Goal: Task Accomplishment & Management: Complete application form

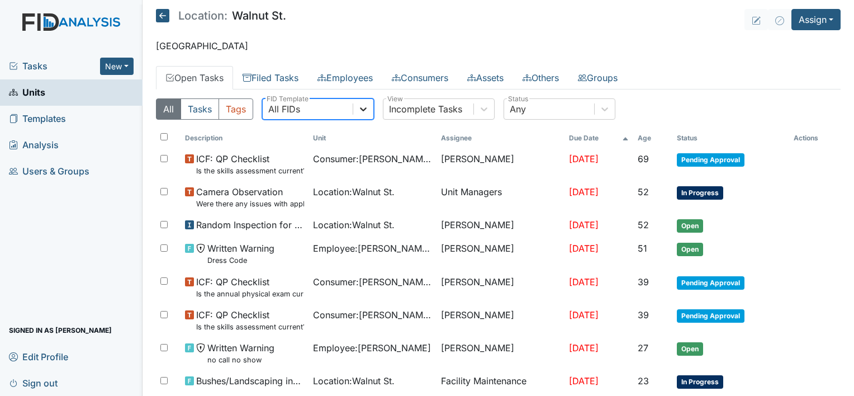
click at [370, 107] on div at bounding box center [363, 109] width 20 height 20
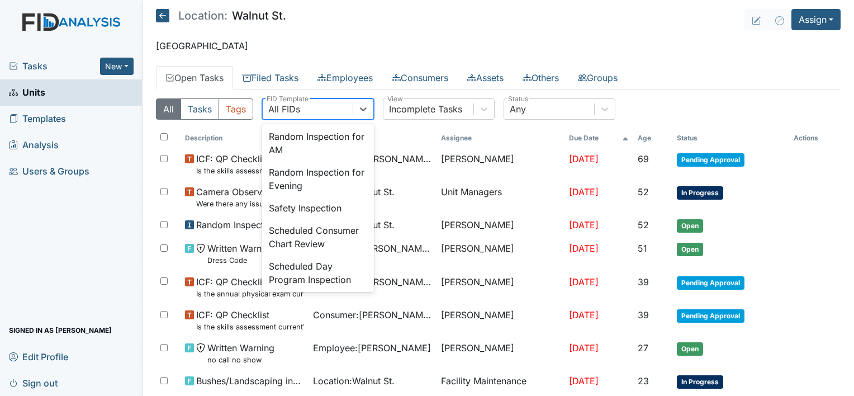
scroll to position [1057, 0]
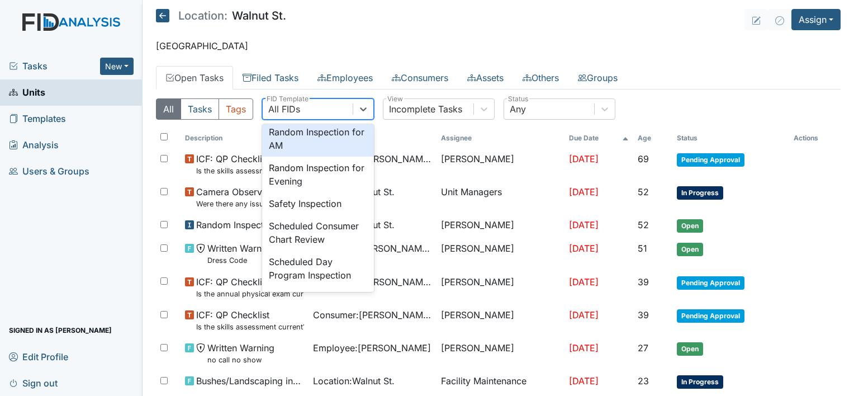
click at [328, 156] on div "Random Inspection for AM" at bounding box center [318, 139] width 112 height 36
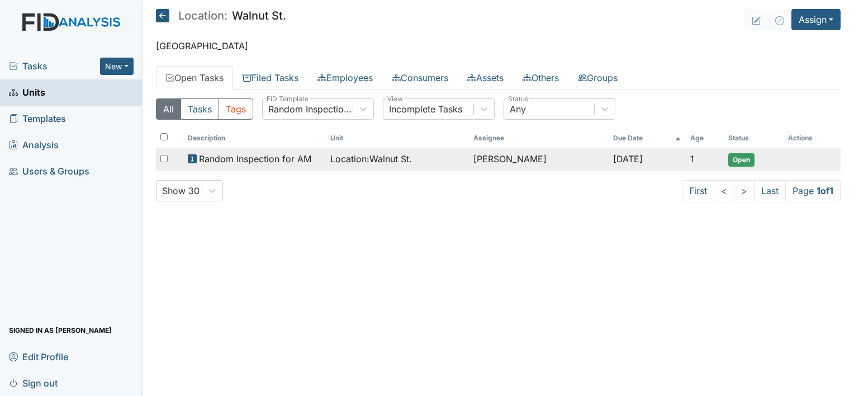
click at [264, 158] on span "Random Inspection for AM" at bounding box center [255, 158] width 112 height 13
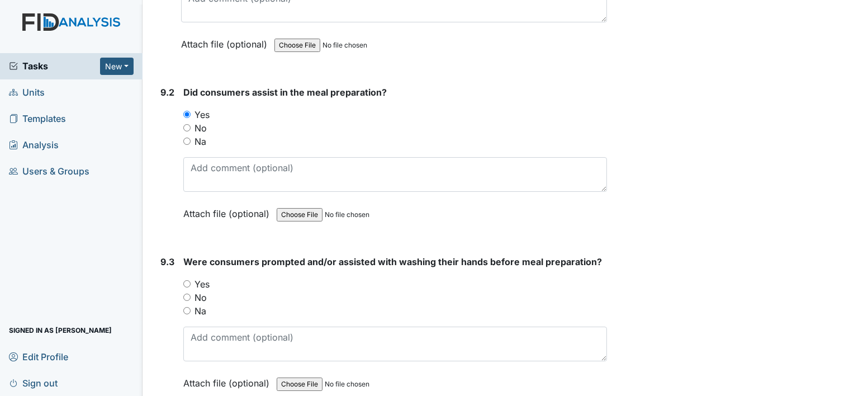
scroll to position [8687, 0]
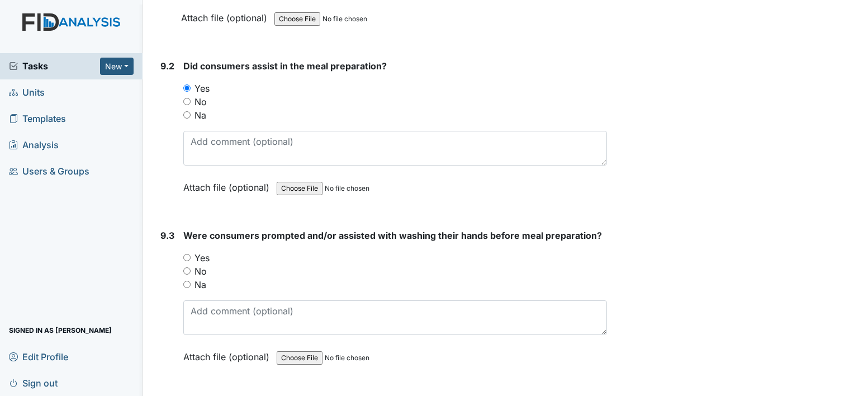
click at [183, 254] on input "Yes" at bounding box center [186, 257] width 7 height 7
radio input "true"
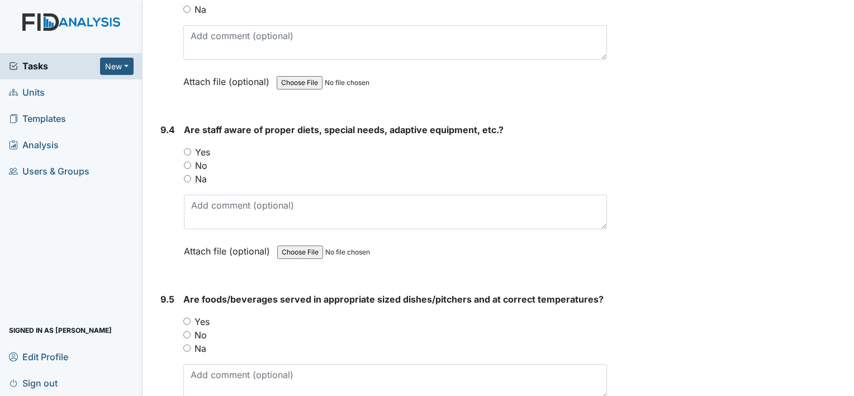
scroll to position [9014, 0]
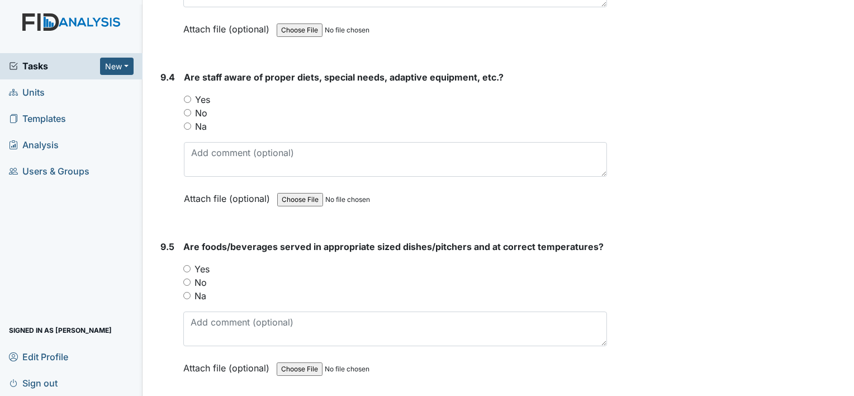
click at [189, 96] on input "Yes" at bounding box center [187, 99] width 7 height 7
radio input "true"
click at [189, 265] on input "Yes" at bounding box center [186, 268] width 7 height 7
radio input "true"
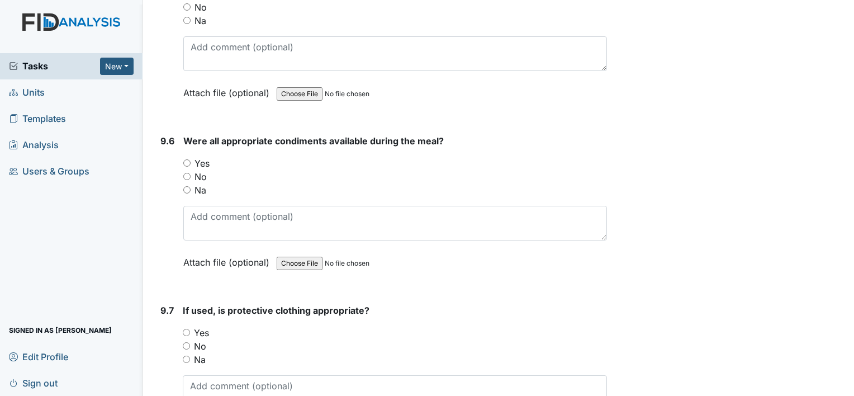
scroll to position [9326, 0]
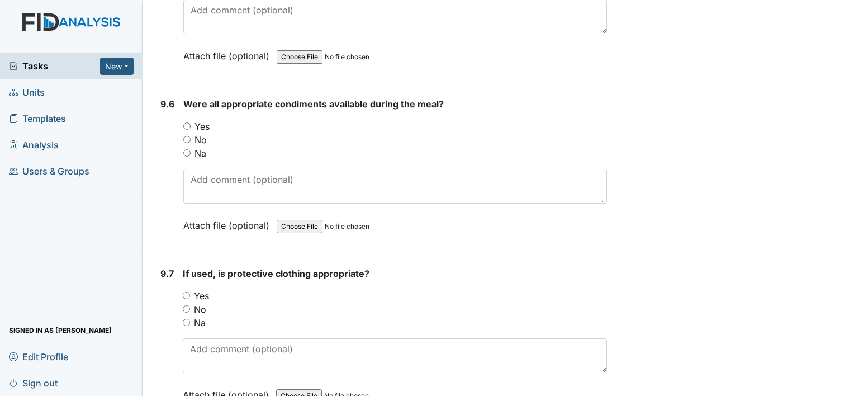
click at [186, 122] on input "Yes" at bounding box center [186, 125] width 7 height 7
radio input "true"
click at [188, 292] on input "Yes" at bounding box center [186, 295] width 7 height 7
radio input "true"
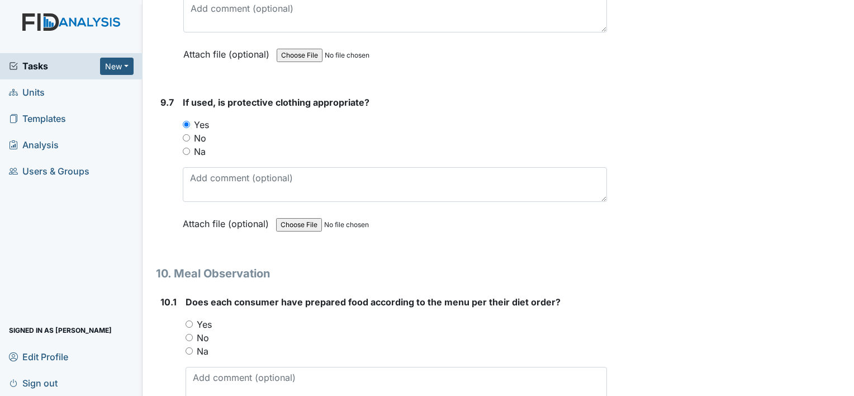
scroll to position [9548, 0]
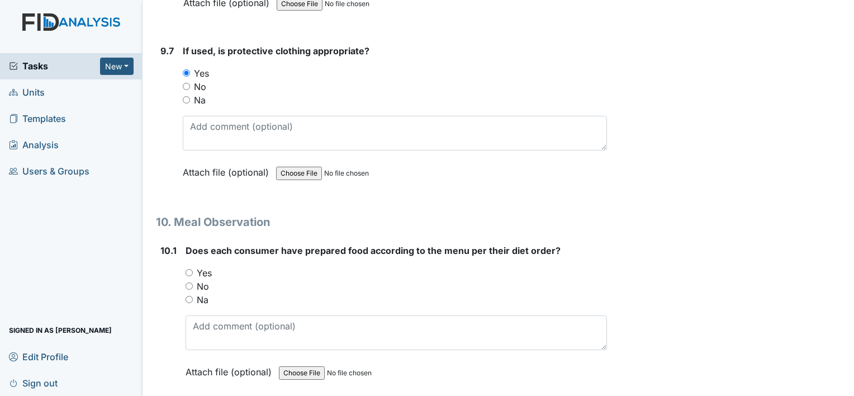
click at [185, 269] on input "Yes" at bounding box center [188, 272] width 7 height 7
radio input "true"
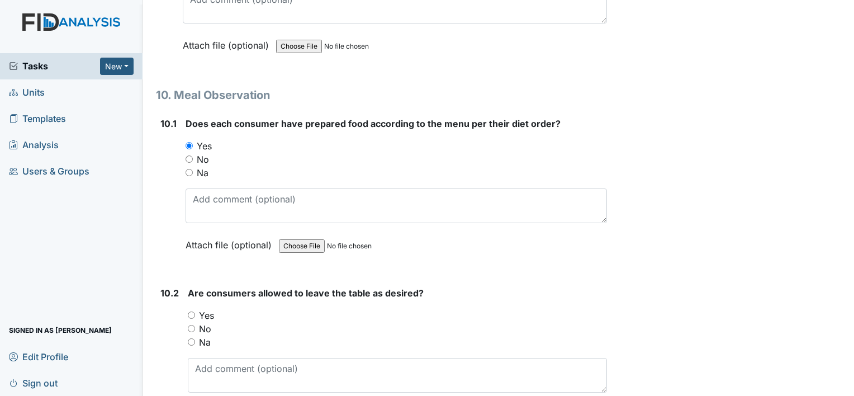
scroll to position [9757, 0]
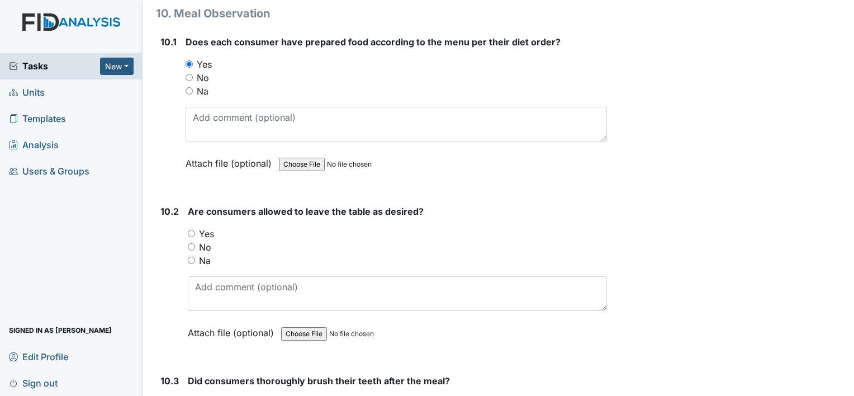
click at [193, 230] on input "Yes" at bounding box center [191, 233] width 7 height 7
radio input "true"
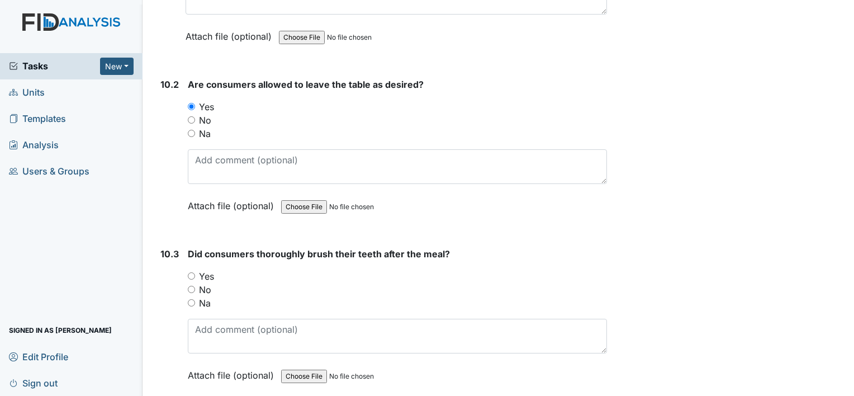
scroll to position [9972, 0]
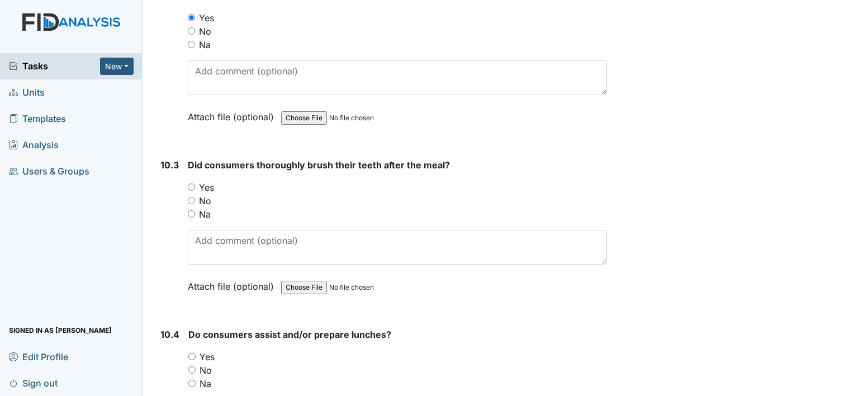
click at [189, 183] on input "Yes" at bounding box center [191, 186] width 7 height 7
radio input "true"
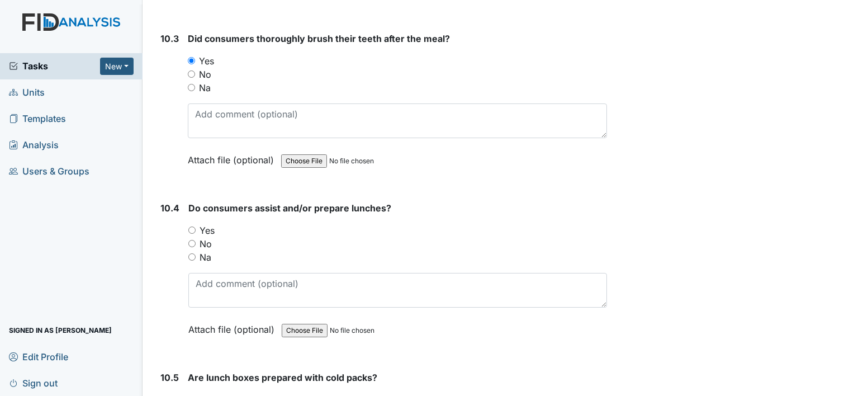
scroll to position [10151, 0]
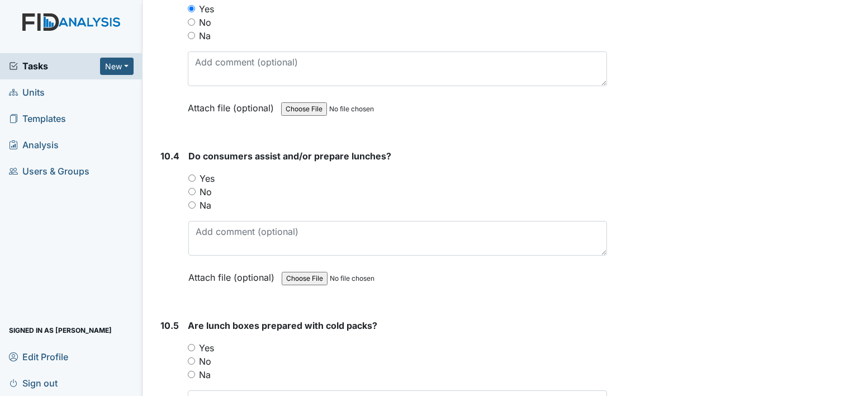
click at [191, 174] on input "Yes" at bounding box center [191, 177] width 7 height 7
radio input "true"
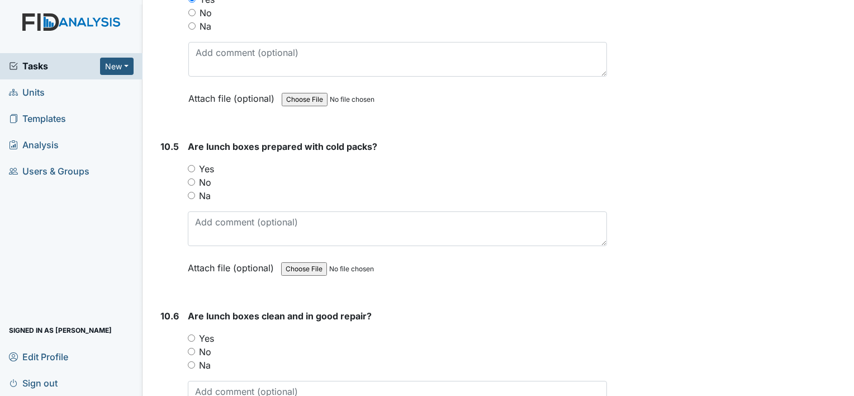
click at [190, 178] on input "No" at bounding box center [191, 181] width 7 height 7
radio input "true"
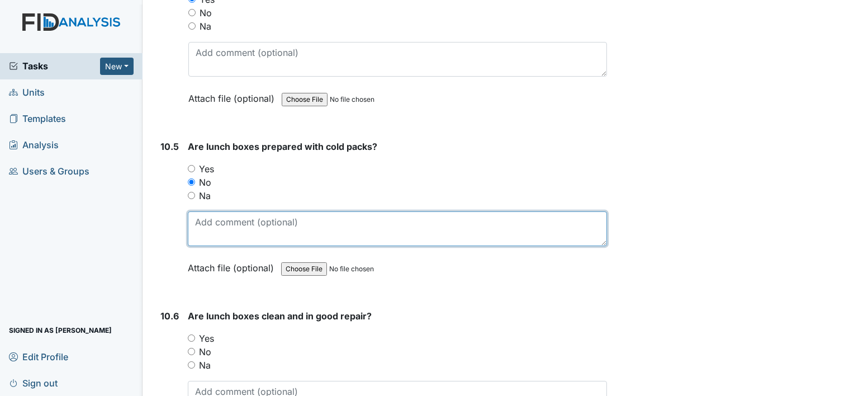
click at [331, 211] on textarea at bounding box center [397, 228] width 419 height 35
type textarea "More cold packs will be purchased."
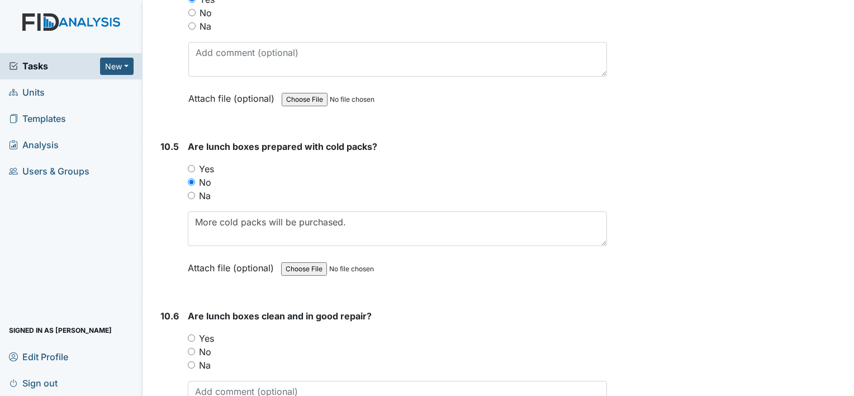
click at [193, 334] on input "Yes" at bounding box center [191, 337] width 7 height 7
radio input "true"
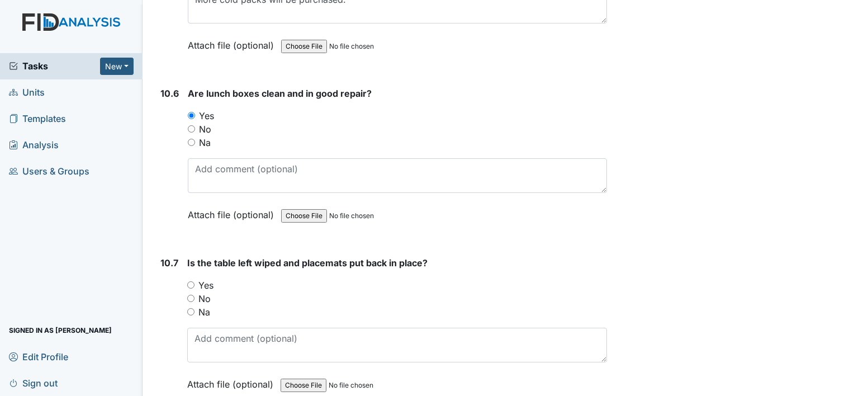
scroll to position [10552, 0]
click at [190, 280] on input "Yes" at bounding box center [190, 283] width 7 height 7
radio input "true"
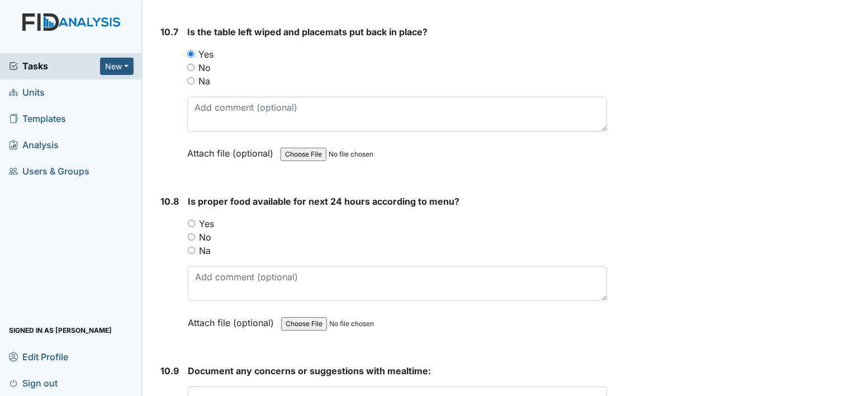
scroll to position [10865, 0]
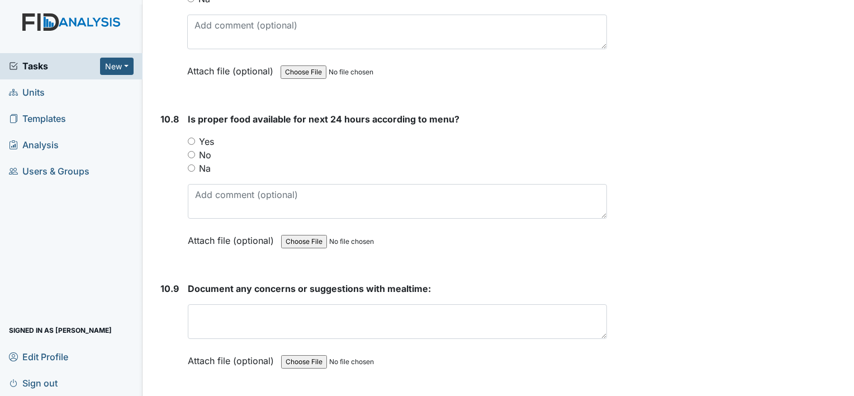
click at [192, 137] on input "Yes" at bounding box center [191, 140] width 7 height 7
radio input "true"
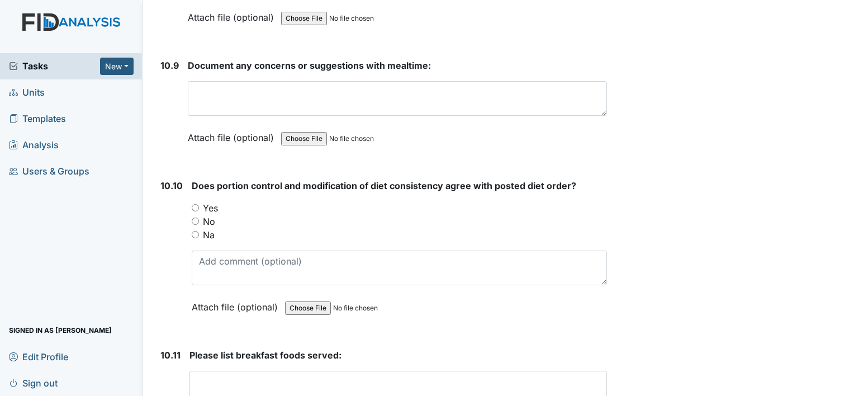
scroll to position [11162, 0]
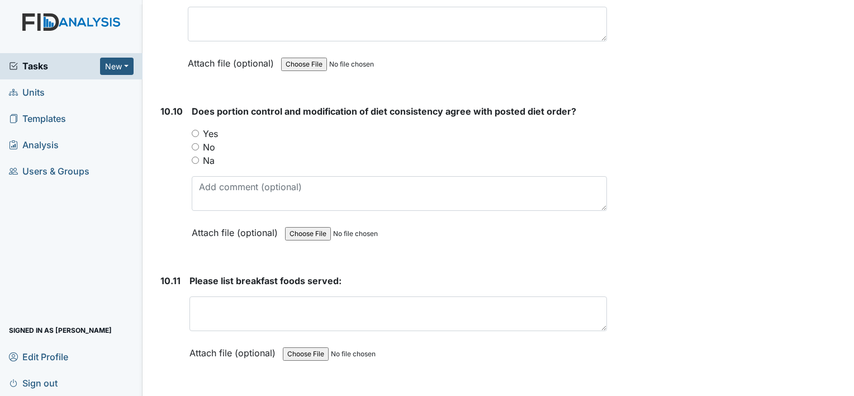
click at [194, 130] on input "Yes" at bounding box center [195, 133] width 7 height 7
radio input "true"
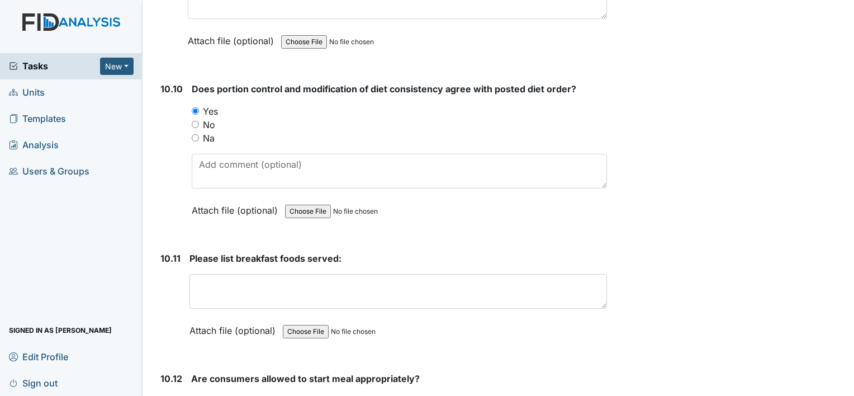
scroll to position [11258, 0]
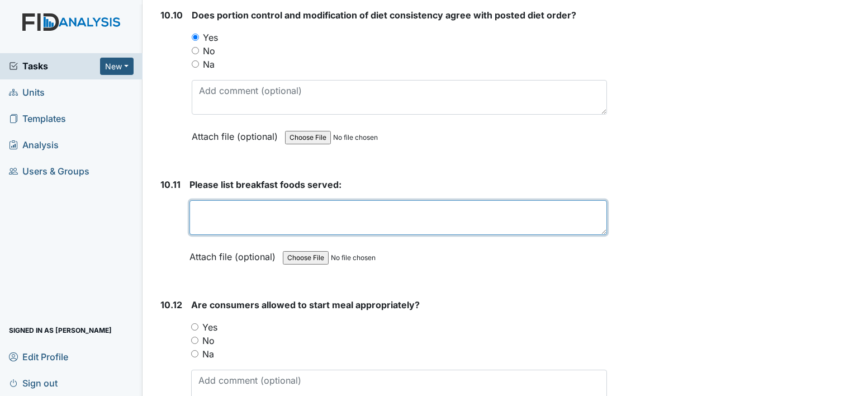
click at [221, 200] on textarea at bounding box center [397, 217] width 417 height 35
click at [344, 200] on textarea "Patty Sausage, Eggs, Apple sauce," at bounding box center [397, 217] width 417 height 35
type textarea "Patty Sausage, Eggs, Apple sauce, Toast, Jelly."
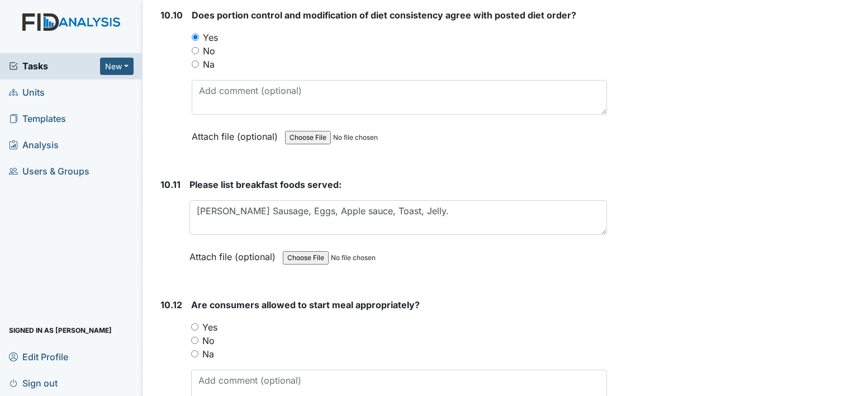
click at [192, 323] on input "Yes" at bounding box center [194, 326] width 7 height 7
radio input "true"
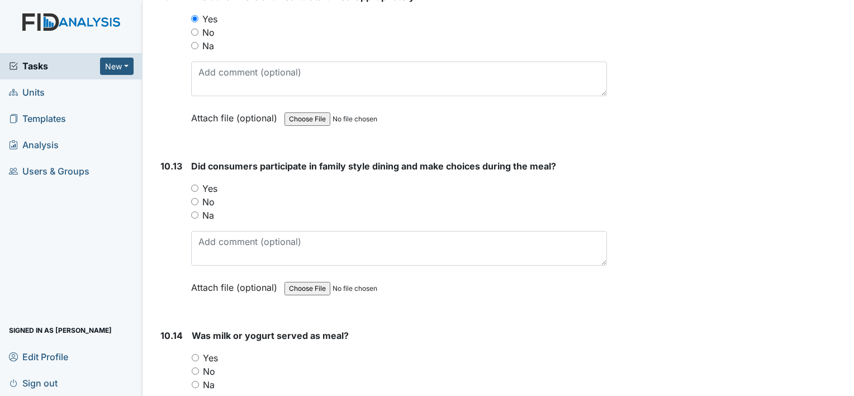
scroll to position [11571, 0]
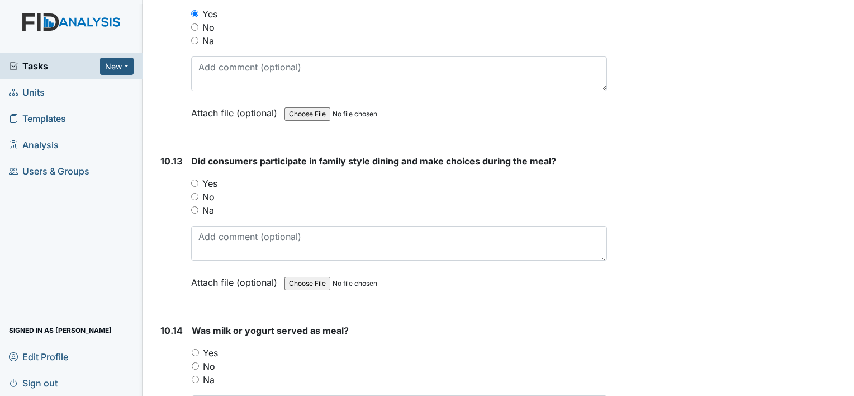
click at [195, 193] on input "No" at bounding box center [194, 196] width 7 height 7
radio input "true"
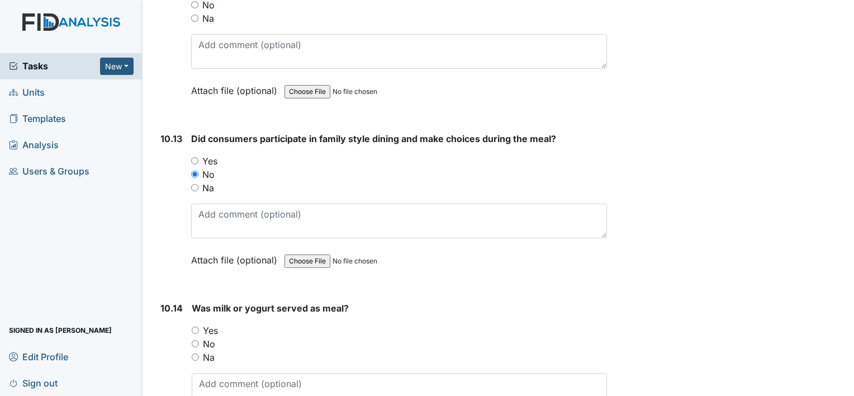
scroll to position [11667, 0]
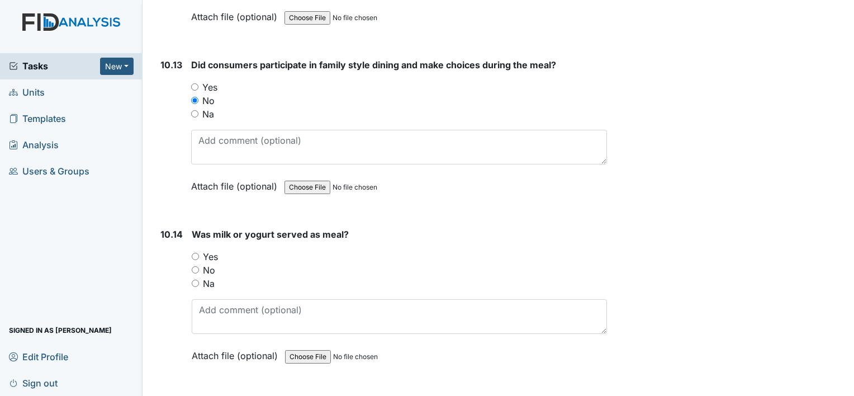
click at [197, 253] on input "Yes" at bounding box center [195, 256] width 7 height 7
radio input "true"
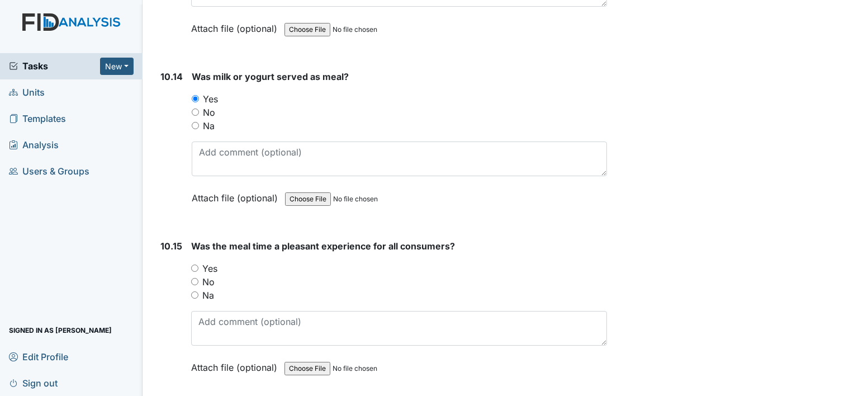
scroll to position [11830, 0]
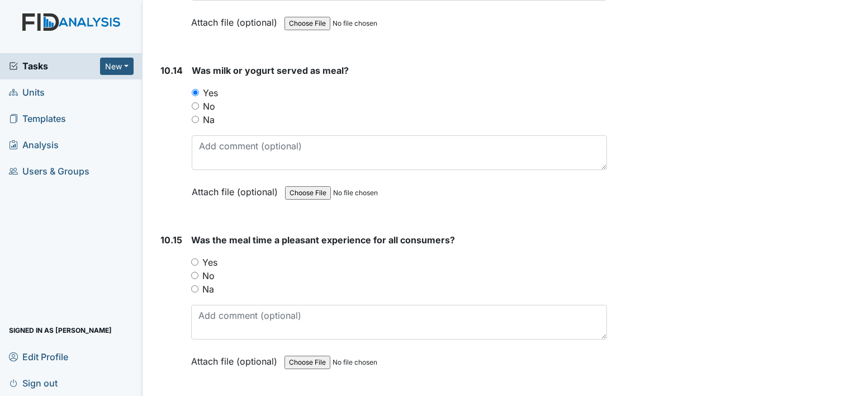
click at [193, 102] on input "No" at bounding box center [195, 105] width 7 height 7
radio input "true"
click at [197, 258] on input "Yes" at bounding box center [194, 261] width 7 height 7
radio input "true"
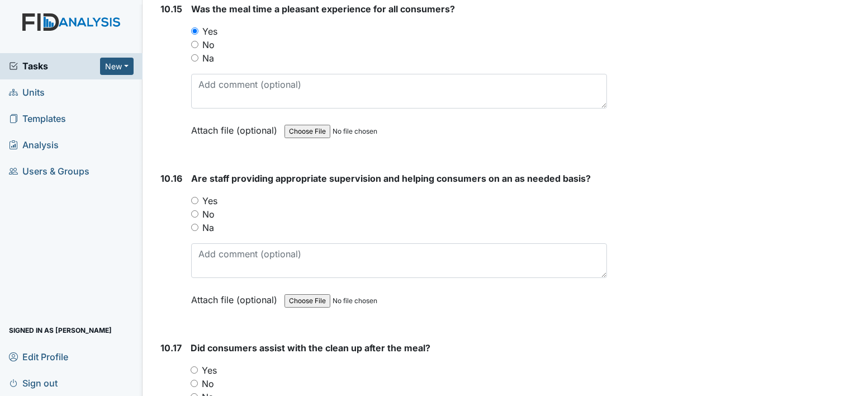
scroll to position [12076, 0]
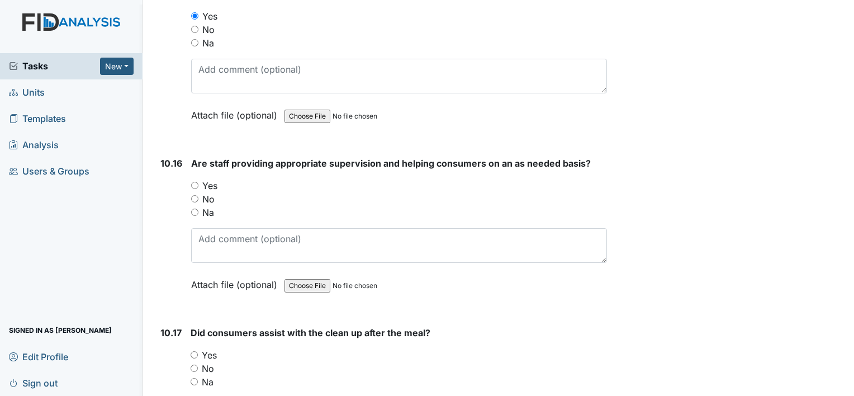
click at [192, 182] on input "Yes" at bounding box center [194, 185] width 7 height 7
radio input "true"
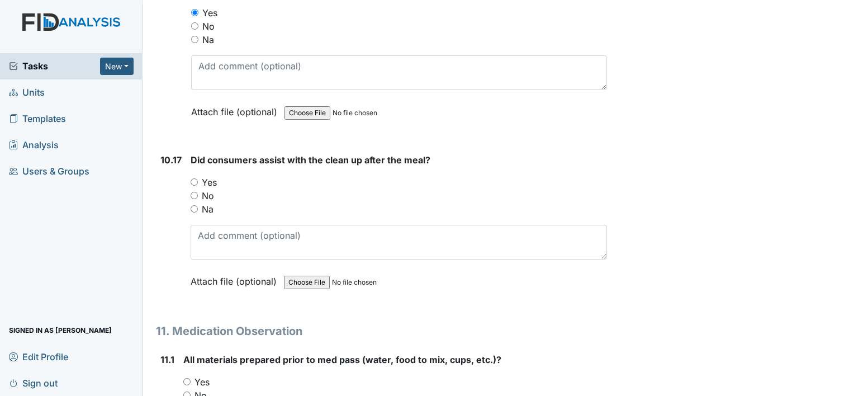
scroll to position [12190, 0]
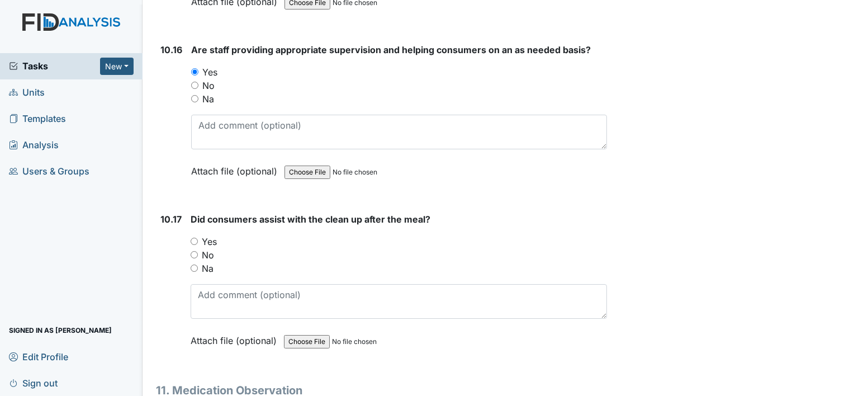
click at [193, 237] on input "Yes" at bounding box center [193, 240] width 7 height 7
radio input "true"
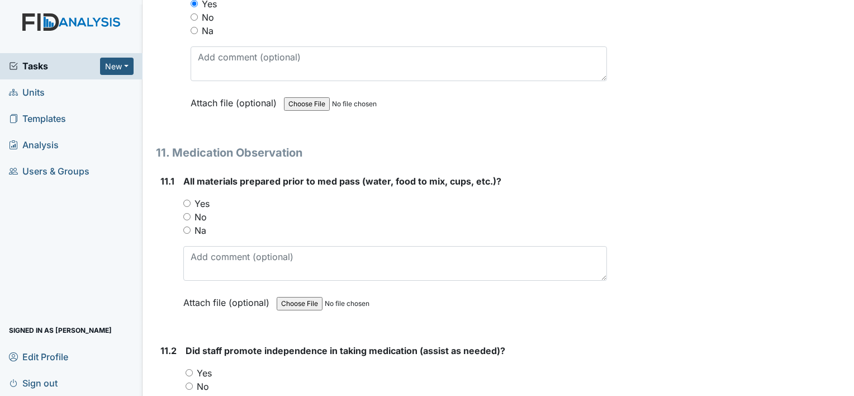
scroll to position [12449, 0]
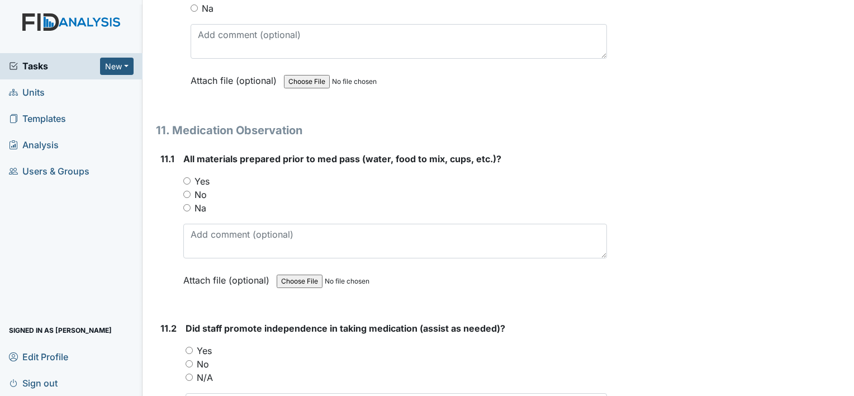
click at [185, 177] on input "Yes" at bounding box center [186, 180] width 7 height 7
radio input "true"
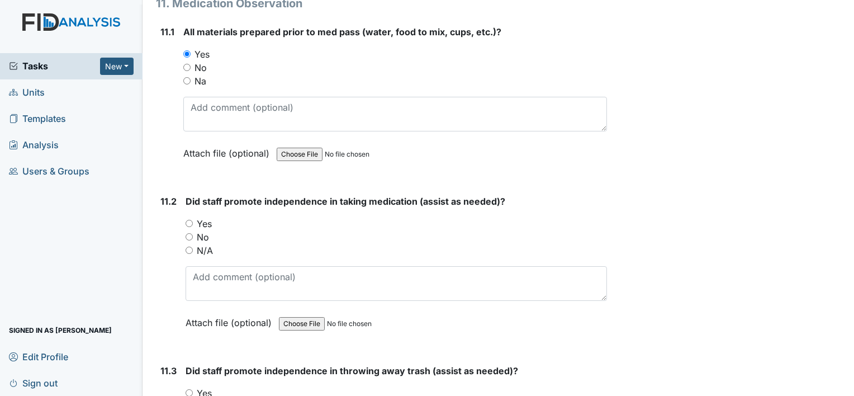
scroll to position [12613, 0]
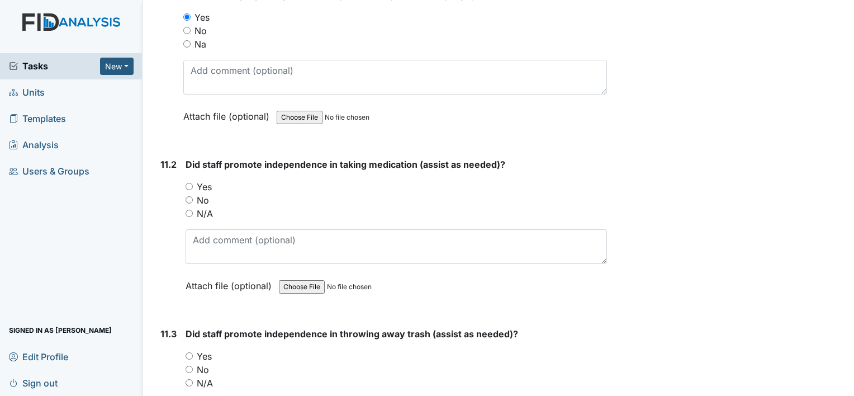
click at [188, 183] on input "Yes" at bounding box center [188, 186] width 7 height 7
radio input "true"
click at [195, 349] on div "Yes" at bounding box center [395, 355] width 421 height 13
click at [188, 352] on input "Yes" at bounding box center [188, 355] width 7 height 7
radio input "true"
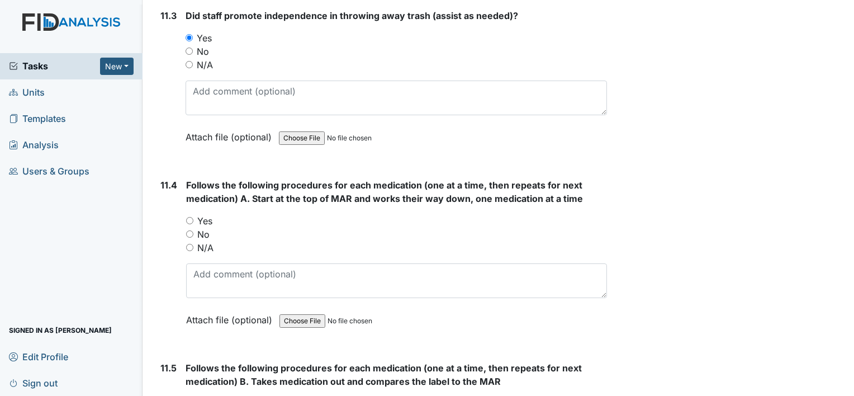
scroll to position [12940, 0]
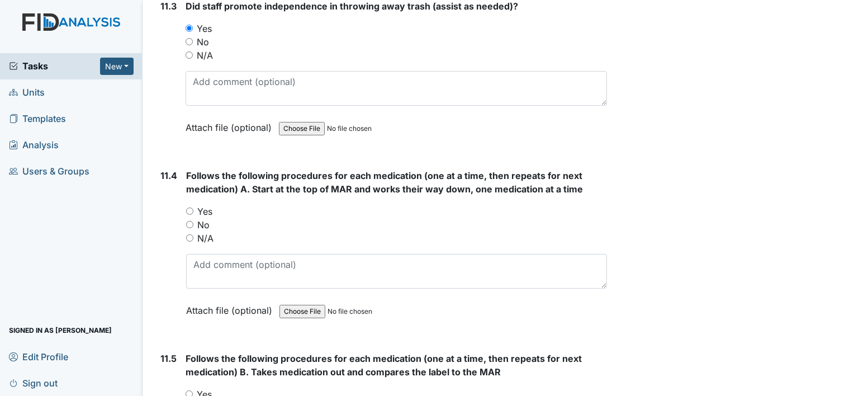
click at [188, 207] on input "Yes" at bounding box center [189, 210] width 7 height 7
radio input "true"
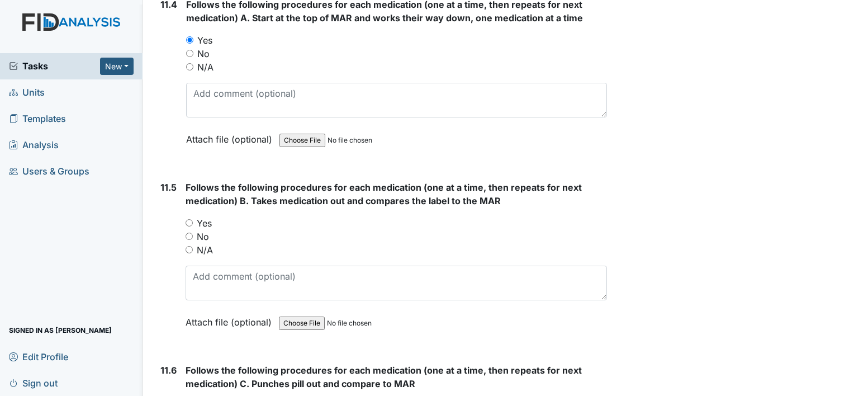
scroll to position [13119, 0]
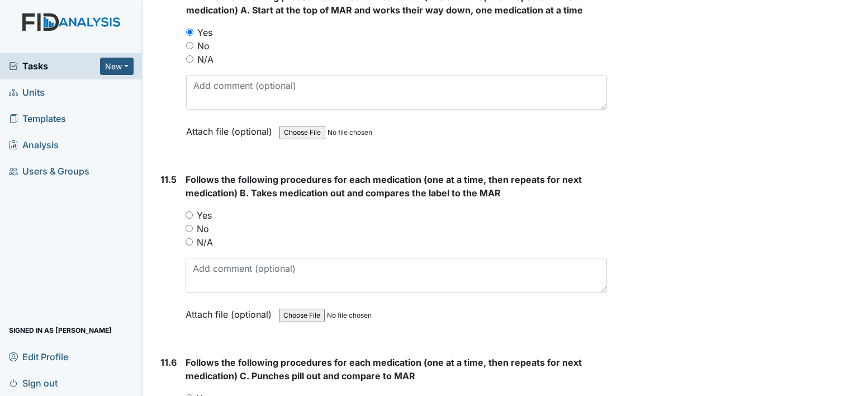
click at [187, 211] on input "Yes" at bounding box center [188, 214] width 7 height 7
radio input "true"
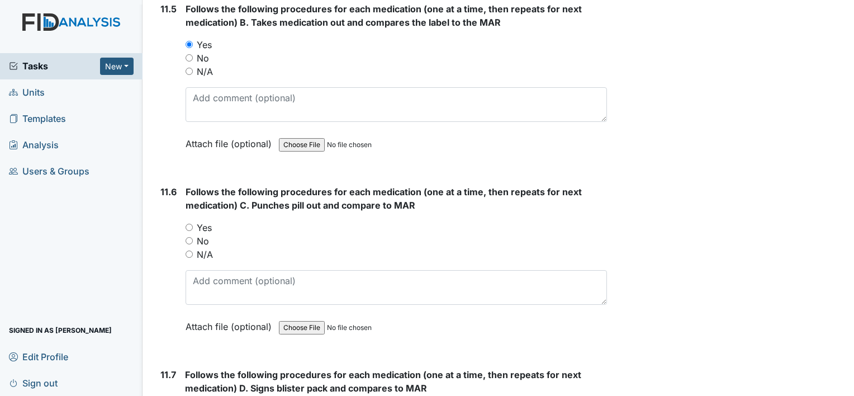
scroll to position [13327, 0]
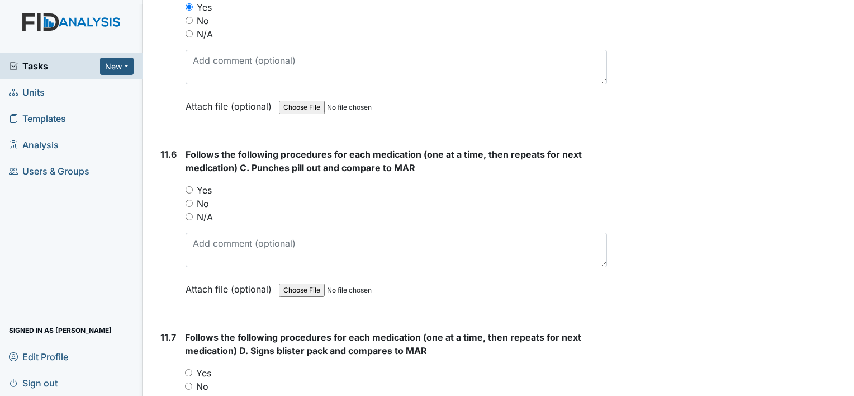
click at [188, 186] on input "Yes" at bounding box center [188, 189] width 7 height 7
radio input "true"
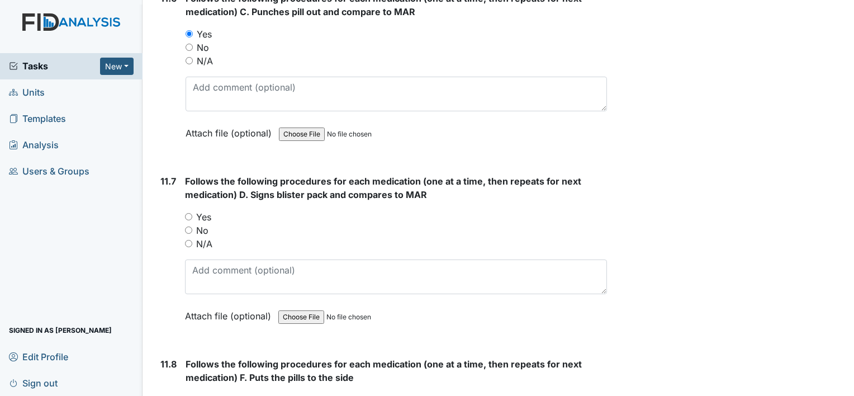
scroll to position [13505, 0]
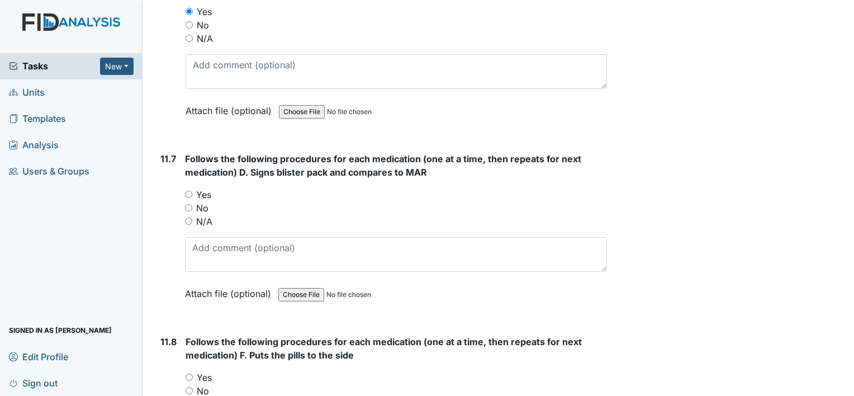
click at [188, 190] on input "Yes" at bounding box center [188, 193] width 7 height 7
radio input "true"
click at [189, 373] on input "Yes" at bounding box center [188, 376] width 7 height 7
radio input "true"
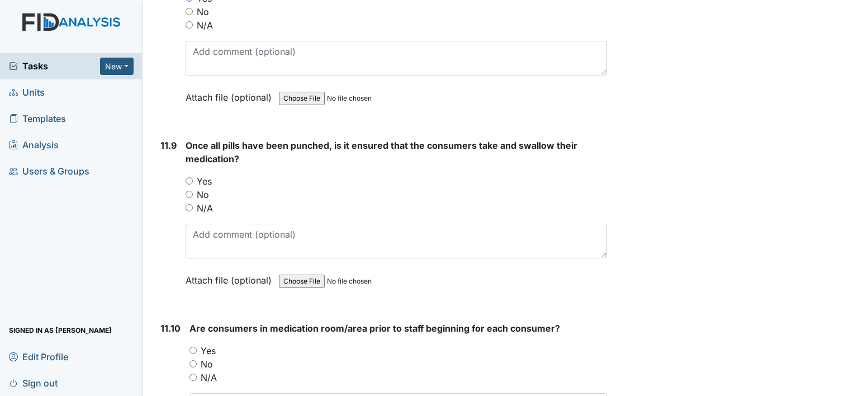
scroll to position [13929, 0]
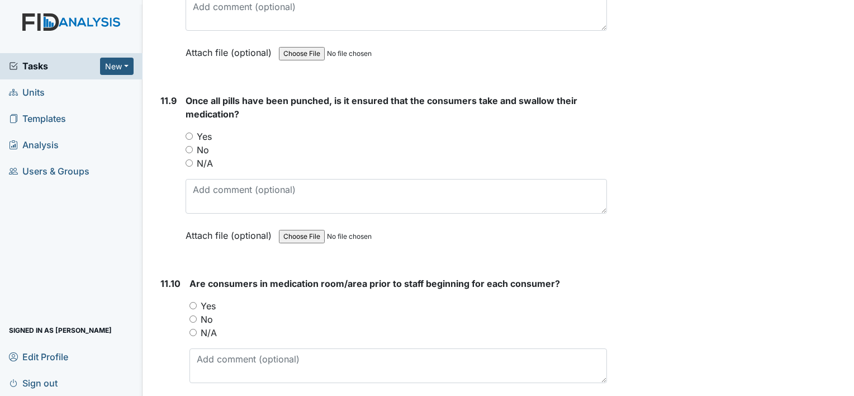
click at [188, 132] on input "Yes" at bounding box center [188, 135] width 7 height 7
radio input "true"
click at [197, 299] on div "Yes" at bounding box center [397, 305] width 417 height 13
click at [194, 302] on input "Yes" at bounding box center [192, 305] width 7 height 7
radio input "true"
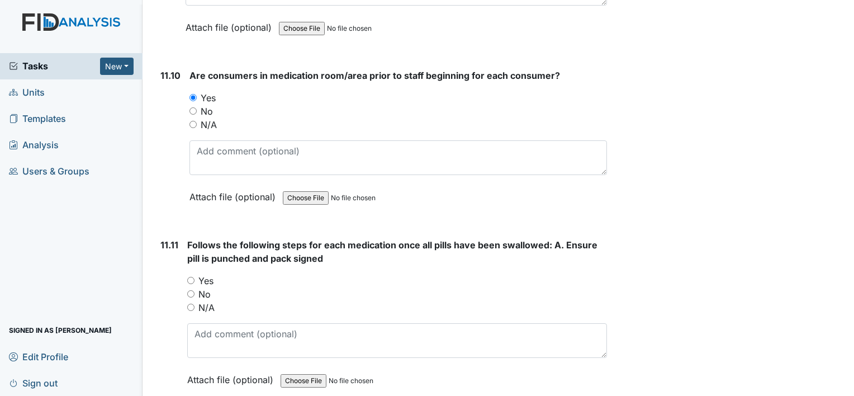
scroll to position [14159, 0]
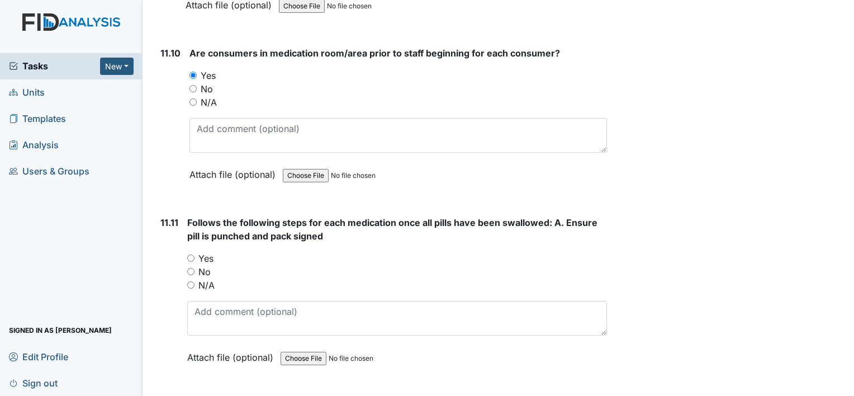
click at [192, 251] on div "Yes" at bounding box center [397, 257] width 420 height 13
click at [192, 254] on input "Yes" at bounding box center [190, 257] width 7 height 7
radio input "true"
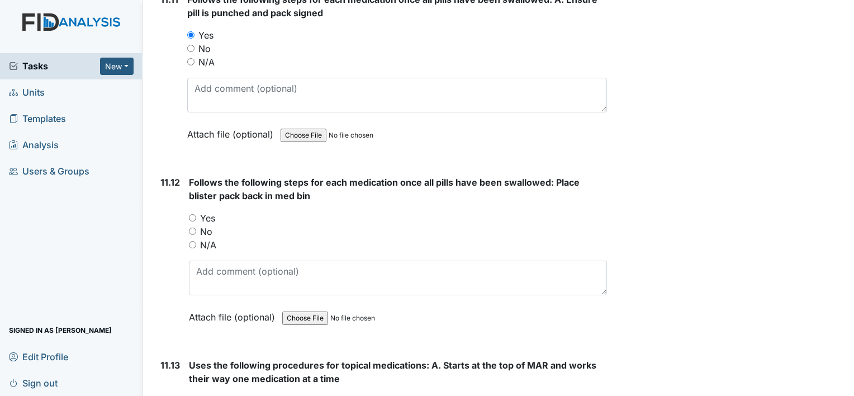
scroll to position [14390, 0]
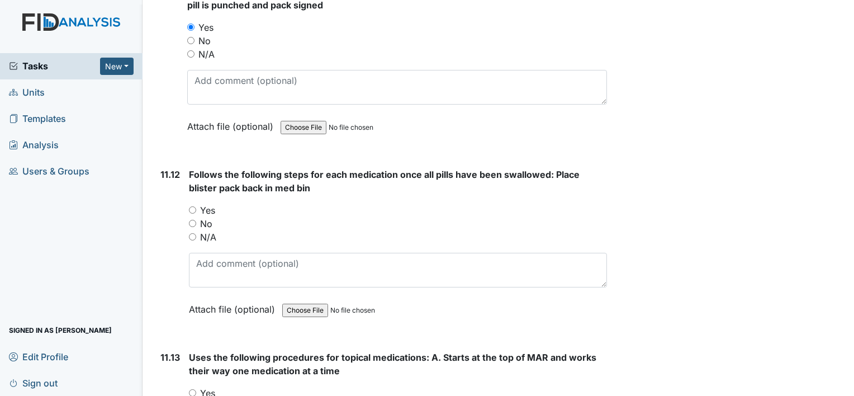
click at [194, 206] on input "Yes" at bounding box center [192, 209] width 7 height 7
radio input "true"
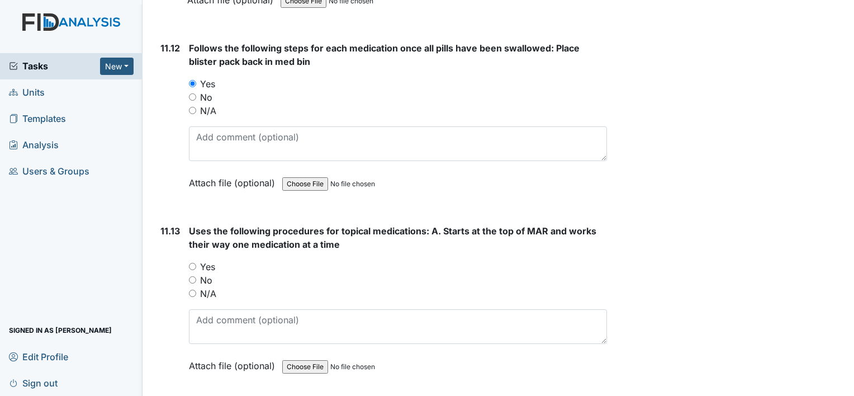
scroll to position [14553, 0]
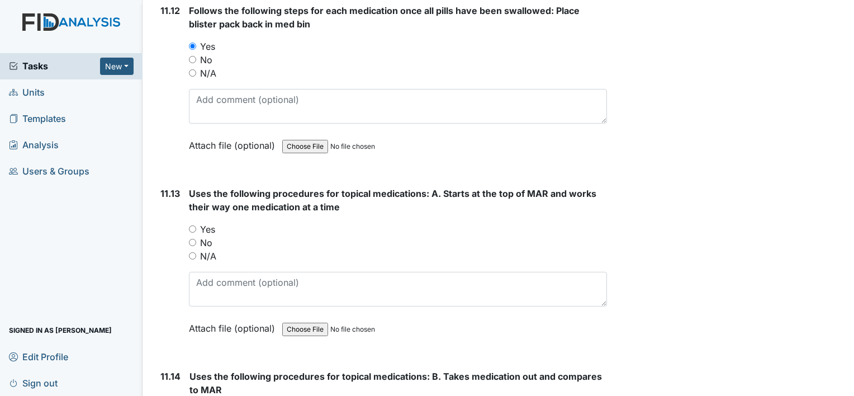
click at [191, 222] on div "Yes" at bounding box center [398, 228] width 418 height 13
click at [193, 225] on input "Yes" at bounding box center [192, 228] width 7 height 7
radio input "true"
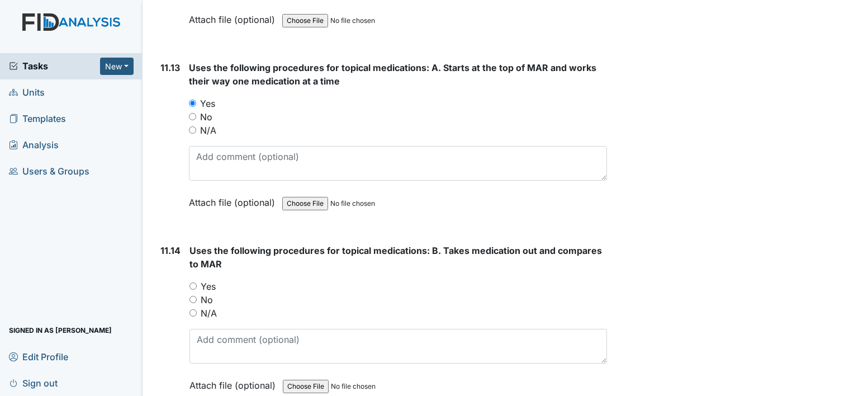
scroll to position [14739, 0]
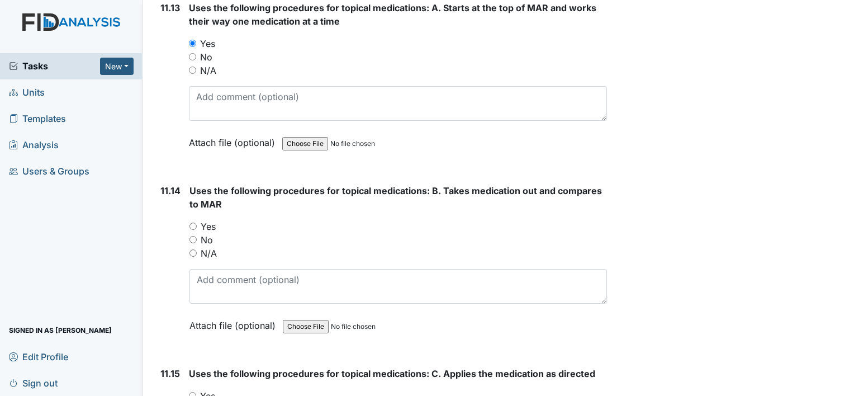
click at [190, 222] on input "Yes" at bounding box center [192, 225] width 7 height 7
radio input "true"
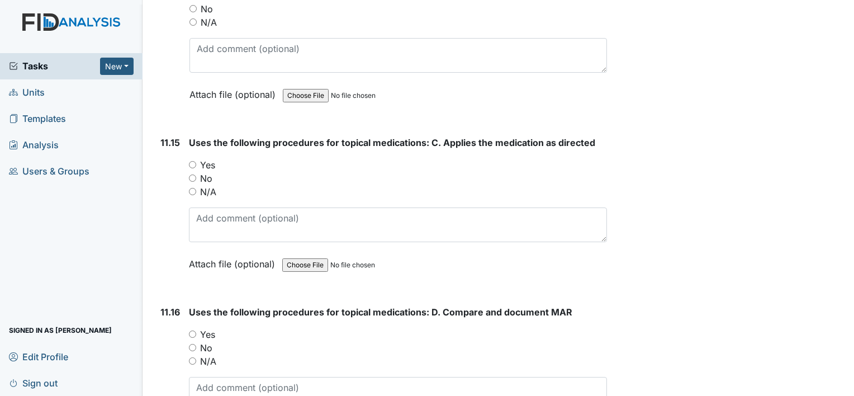
scroll to position [14976, 0]
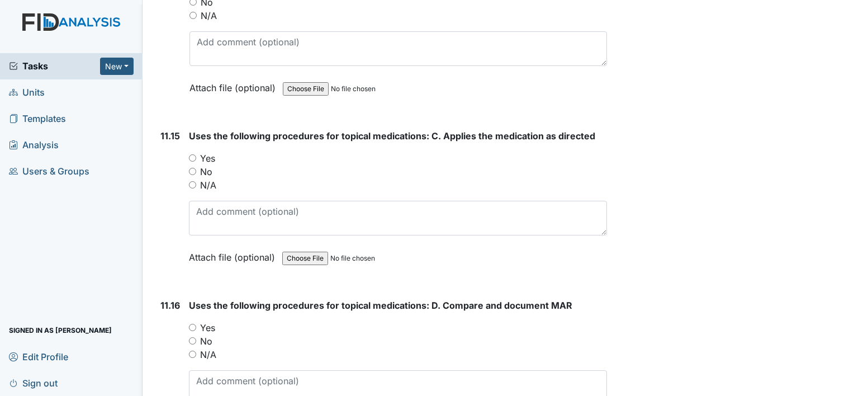
click at [191, 154] on input "Yes" at bounding box center [192, 157] width 7 height 7
radio input "true"
click at [192, 323] on input "Yes" at bounding box center [192, 326] width 7 height 7
radio input "true"
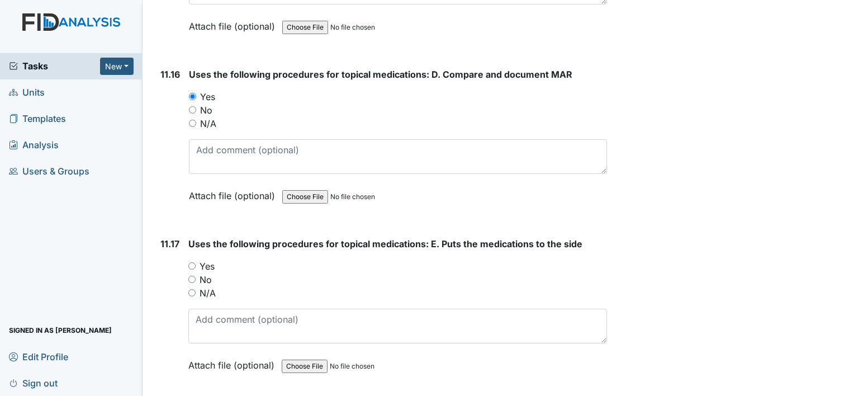
scroll to position [15296, 0]
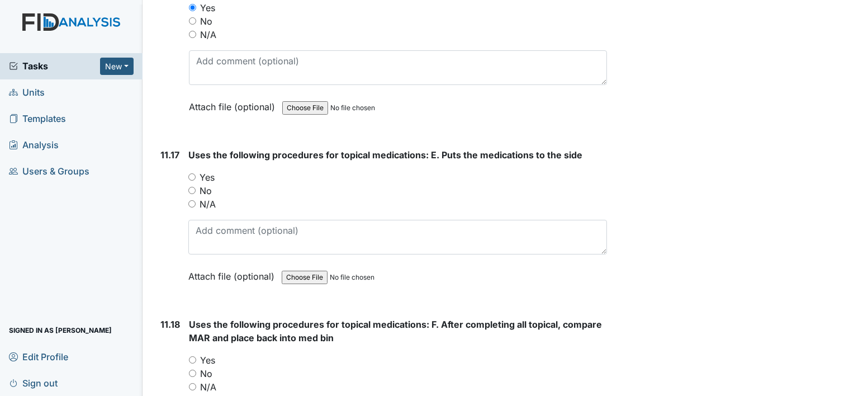
click at [188, 173] on input "Yes" at bounding box center [191, 176] width 7 height 7
radio input "true"
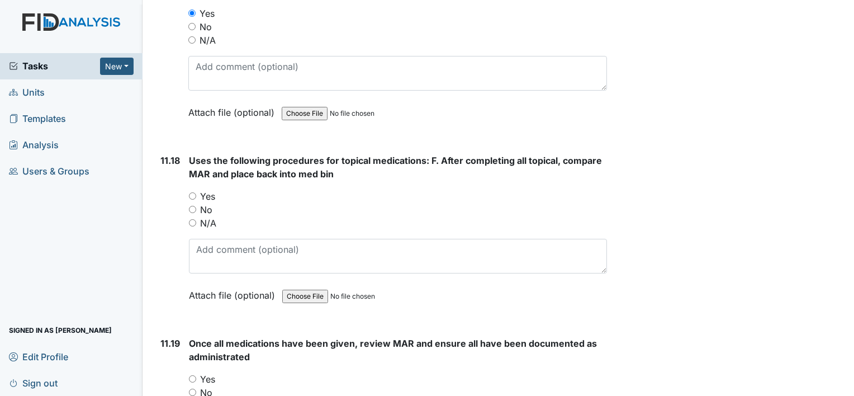
scroll to position [15467, 0]
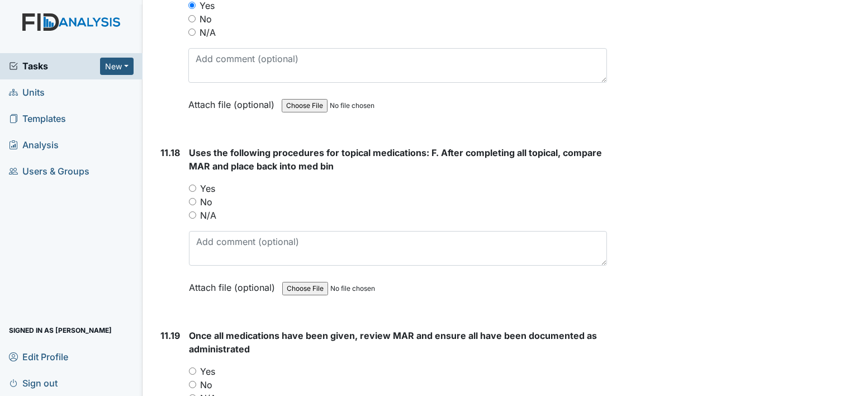
click at [194, 184] on input "Yes" at bounding box center [192, 187] width 7 height 7
radio input "true"
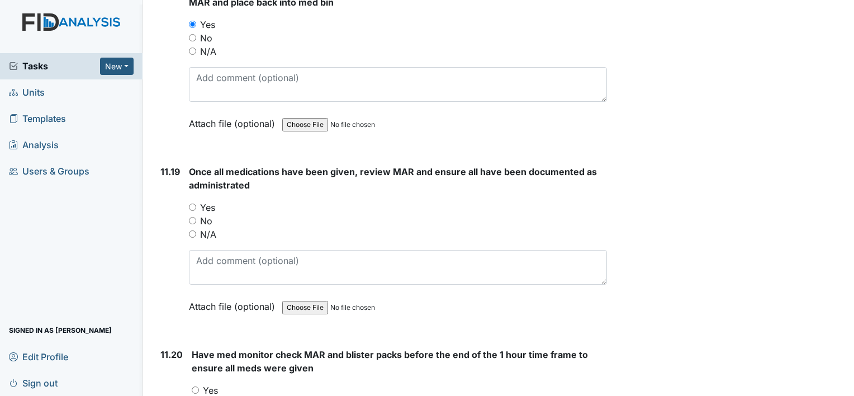
scroll to position [15653, 0]
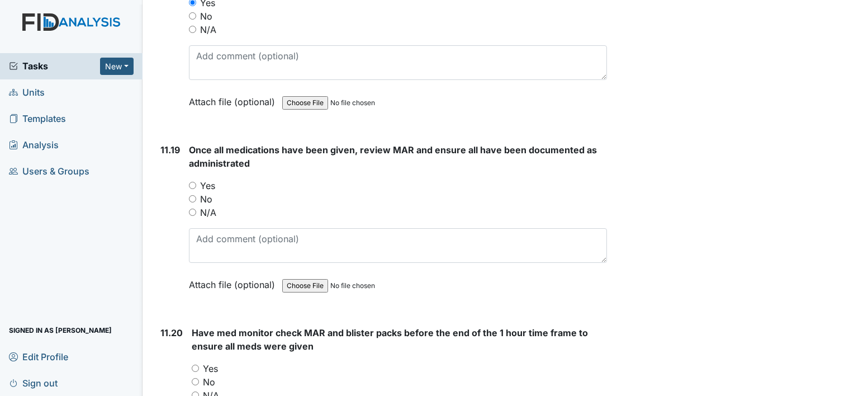
click at [194, 182] on input "Yes" at bounding box center [192, 185] width 7 height 7
radio input "true"
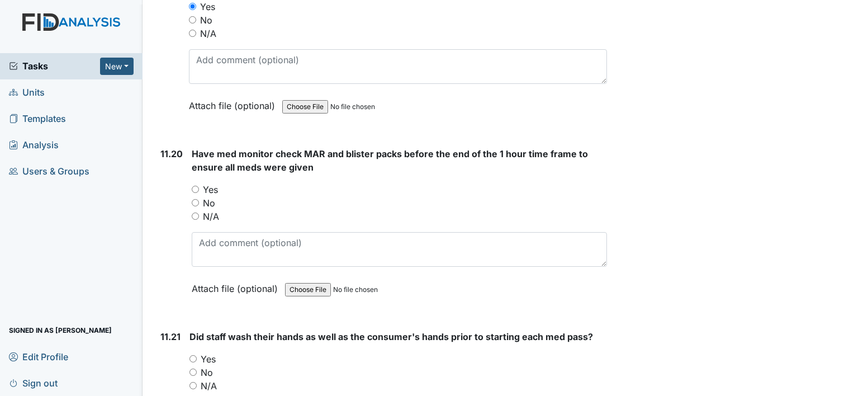
scroll to position [15854, 0]
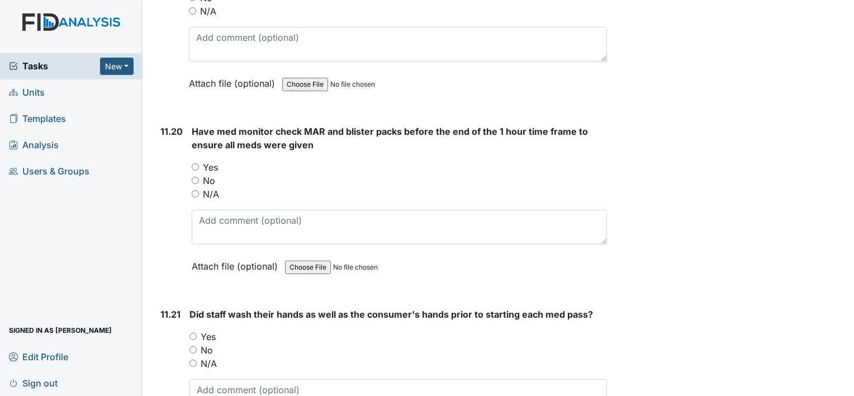
click at [197, 163] on input "Yes" at bounding box center [195, 166] width 7 height 7
radio input "true"
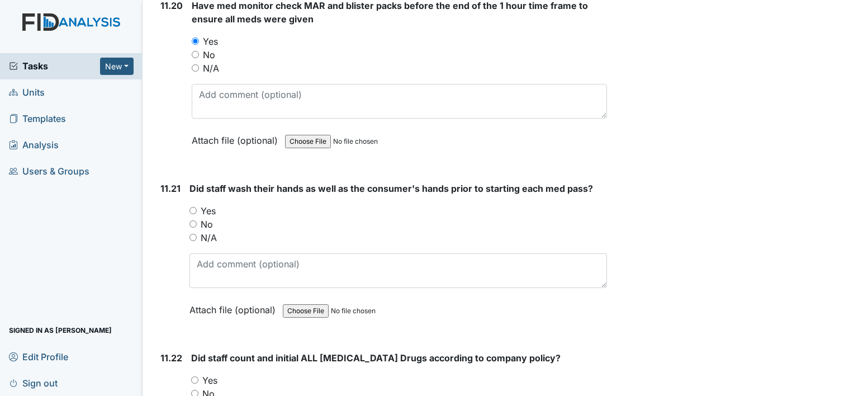
scroll to position [16047, 0]
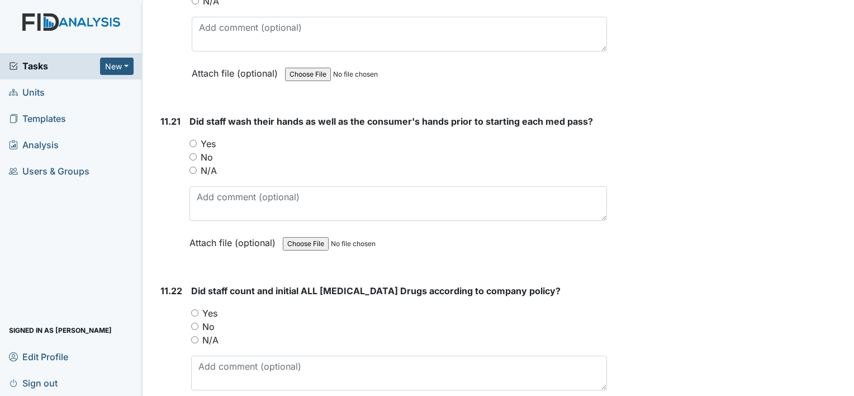
click at [192, 140] on input "Yes" at bounding box center [192, 143] width 7 height 7
radio input "true"
click at [194, 309] on input "Yes" at bounding box center [194, 312] width 7 height 7
radio input "true"
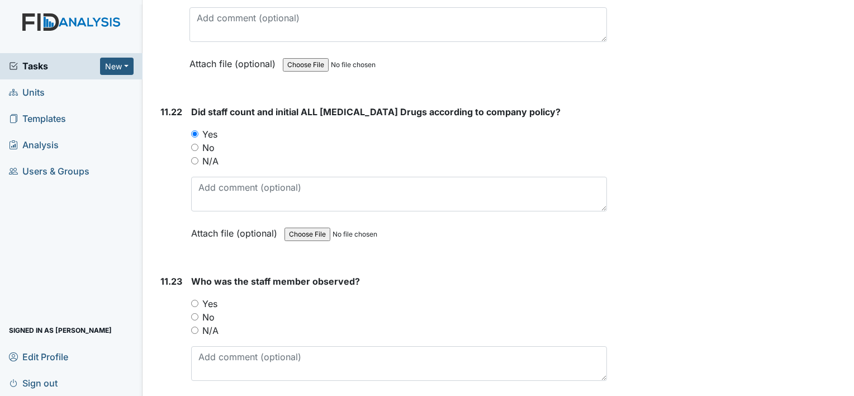
scroll to position [16248, 0]
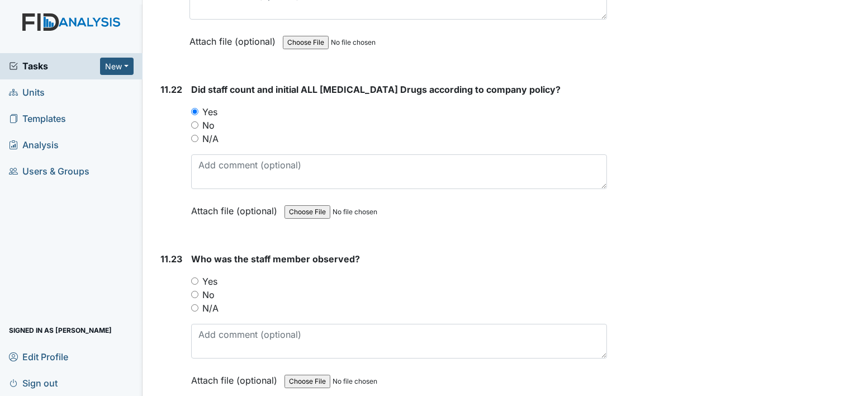
click at [192, 277] on input "Yes" at bounding box center [194, 280] width 7 height 7
radio input "true"
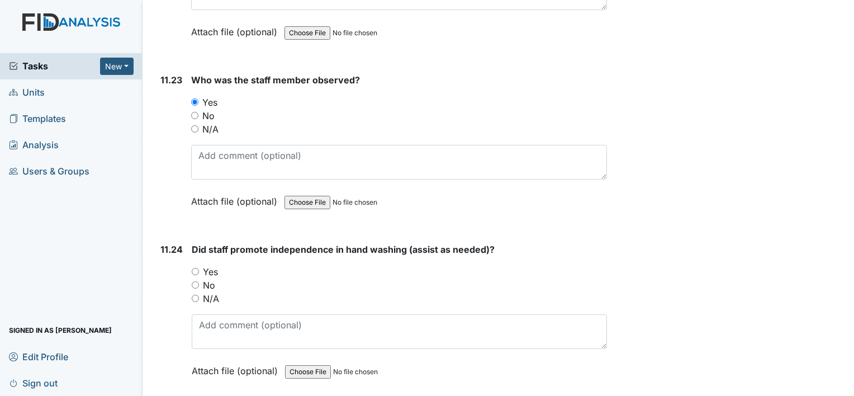
scroll to position [16433, 0]
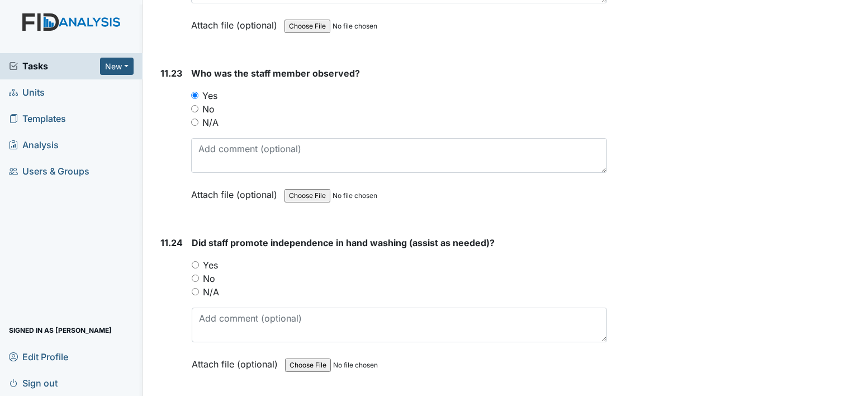
click at [195, 261] on input "Yes" at bounding box center [195, 264] width 7 height 7
radio input "true"
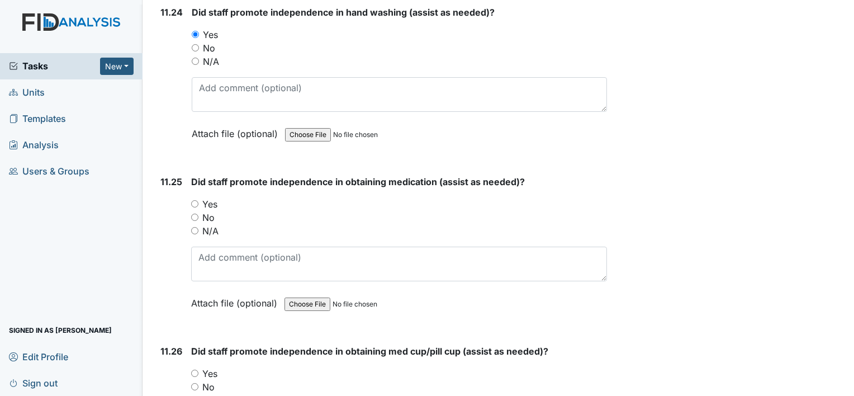
scroll to position [16693, 0]
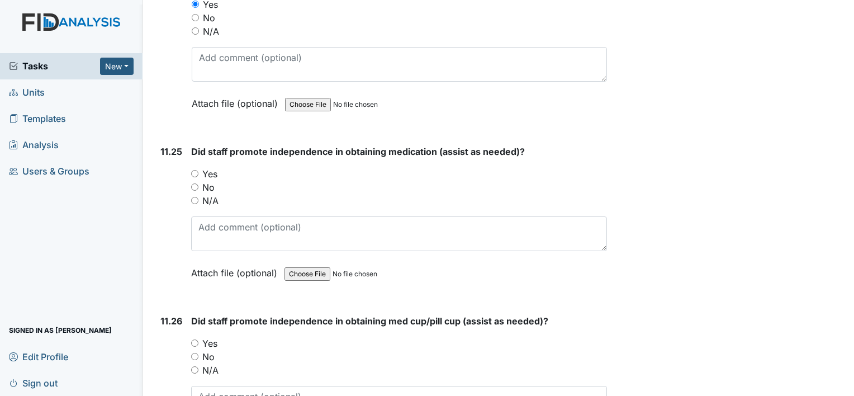
click at [195, 170] on input "Yes" at bounding box center [194, 173] width 7 height 7
radio input "true"
click at [196, 339] on input "Yes" at bounding box center [194, 342] width 7 height 7
radio input "true"
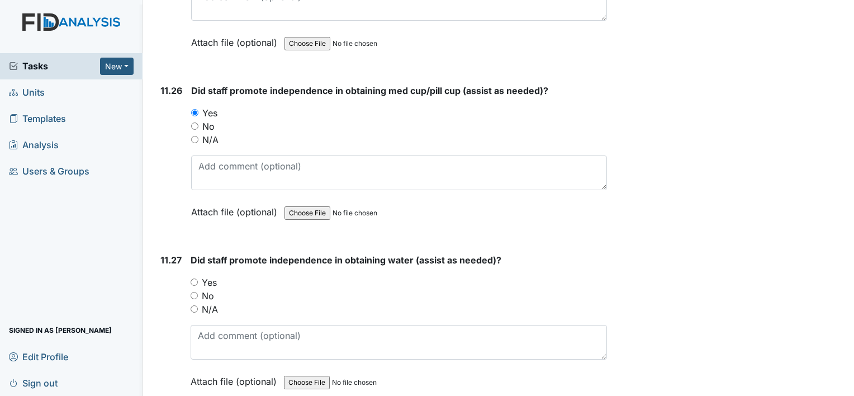
scroll to position [16976, 0]
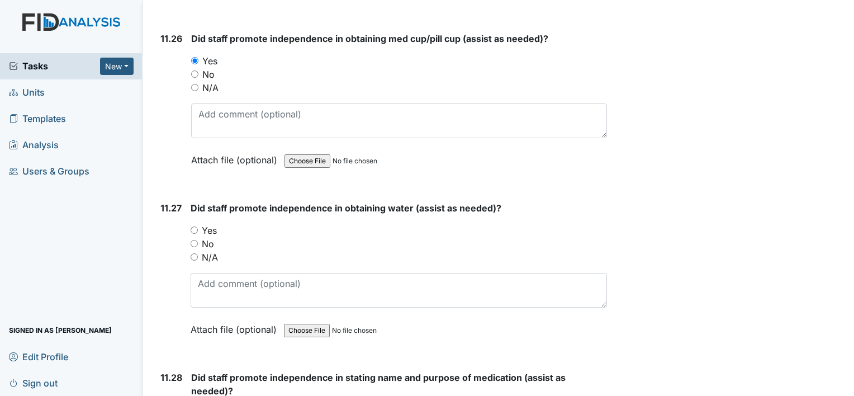
click at [193, 226] on input "Yes" at bounding box center [193, 229] width 7 height 7
radio input "true"
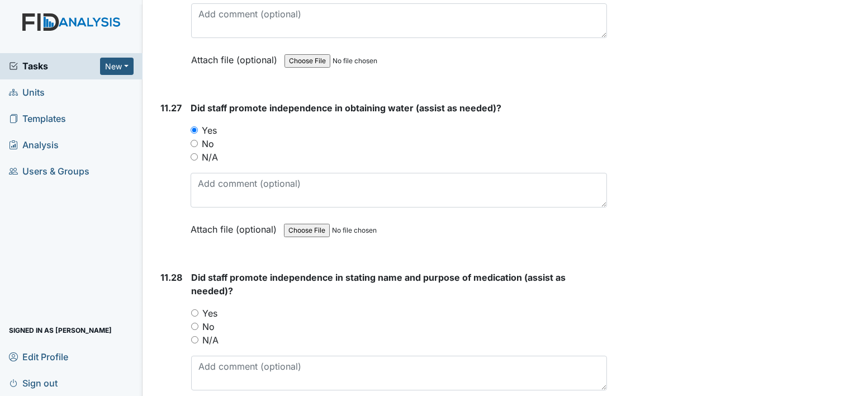
scroll to position [17128, 0]
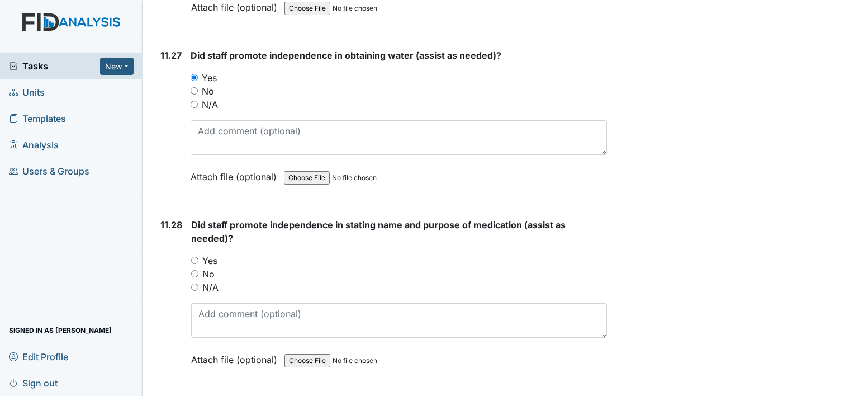
click at [198, 256] on input "Yes" at bounding box center [194, 259] width 7 height 7
radio input "true"
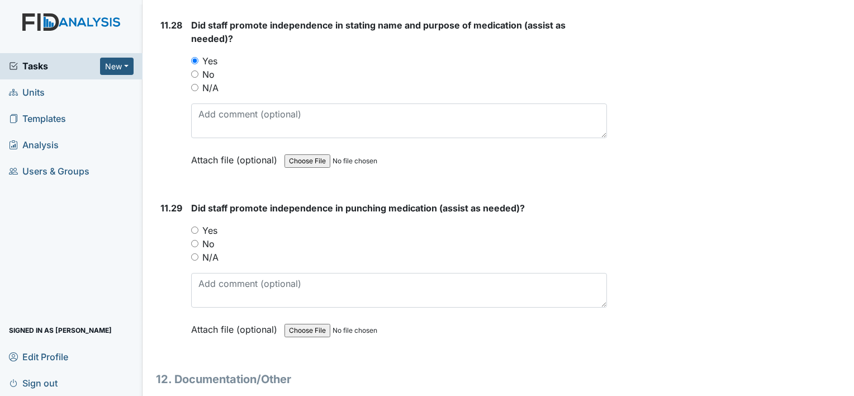
scroll to position [17329, 0]
click at [196, 225] on input "Yes" at bounding box center [194, 228] width 7 height 7
radio input "true"
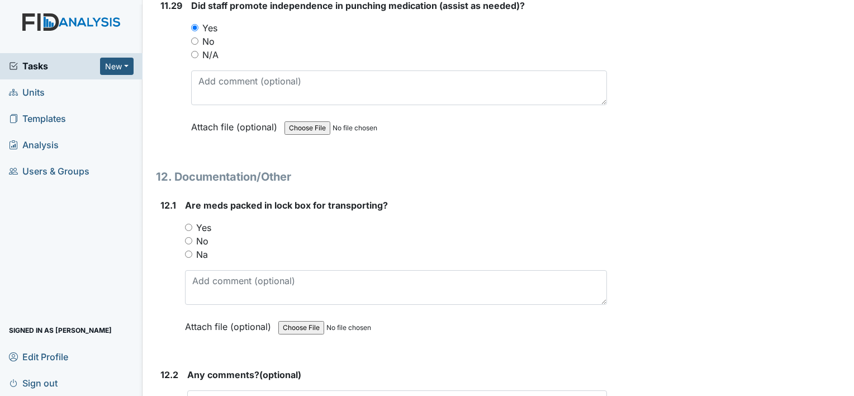
scroll to position [17537, 0]
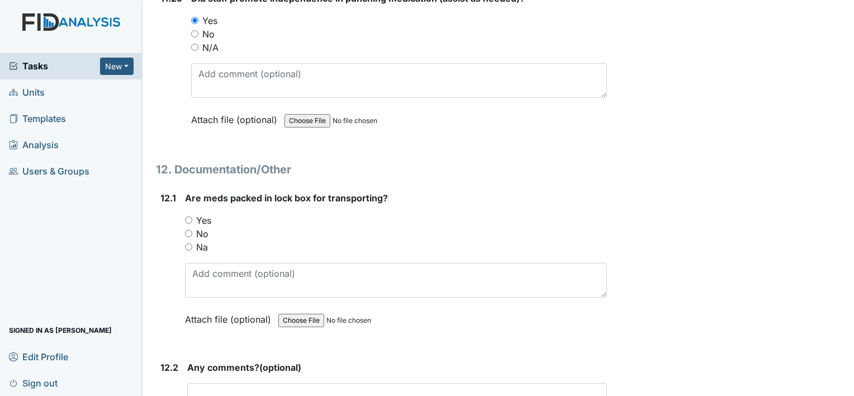
click at [187, 230] on input "No" at bounding box center [188, 233] width 7 height 7
radio input "true"
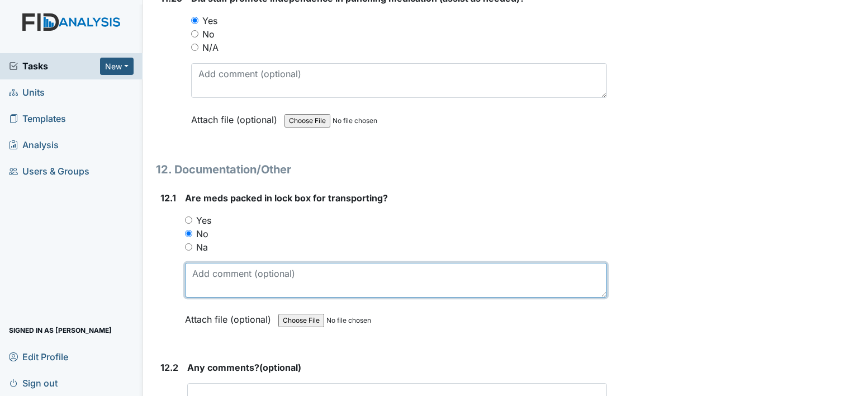
click at [230, 263] on textarea at bounding box center [396, 280] width 422 height 35
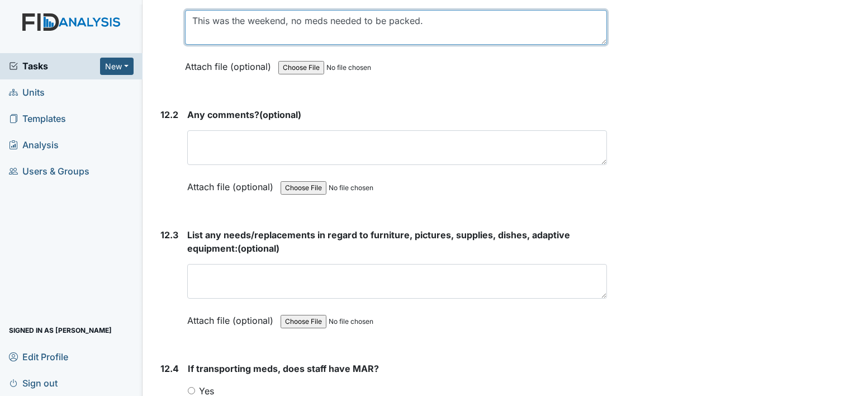
scroll to position [17812, 0]
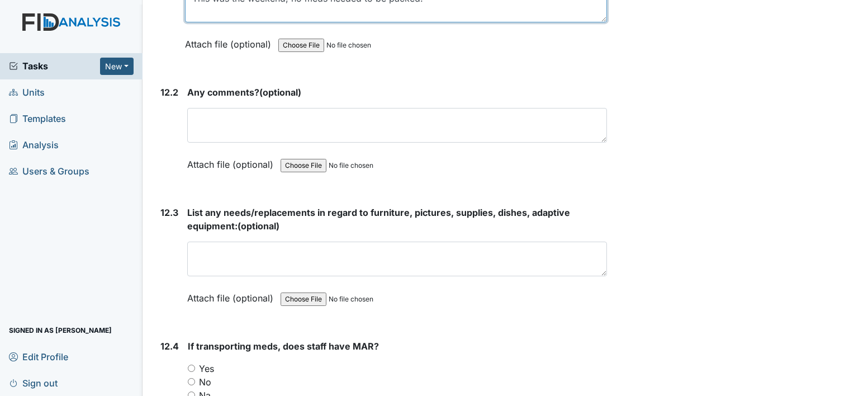
type textarea "This was the weekend, no meds needed to be packed."
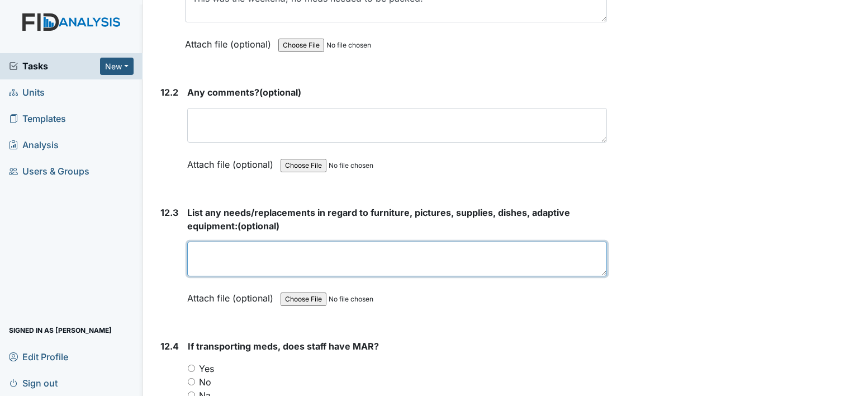
click at [253, 241] on textarea at bounding box center [397, 258] width 420 height 35
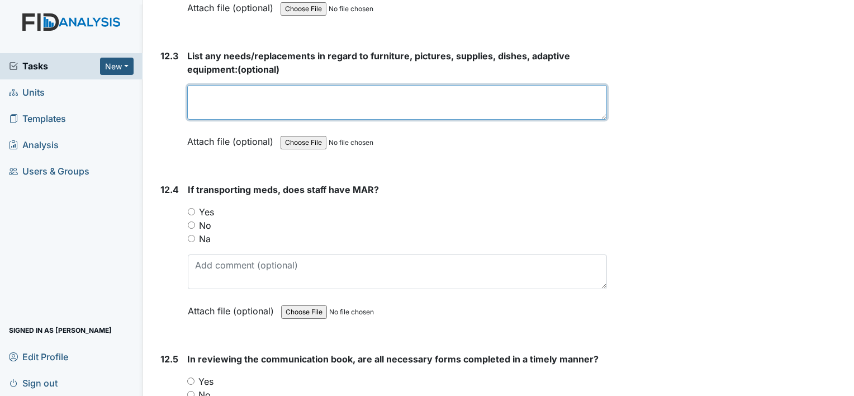
scroll to position [17991, 0]
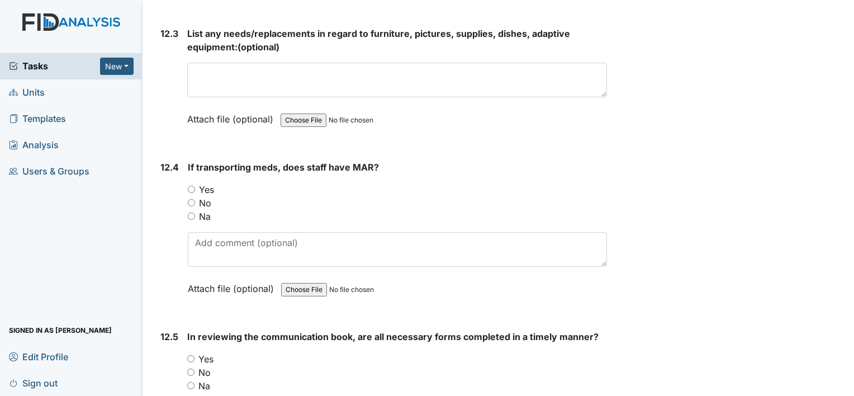
click at [191, 212] on input "Na" at bounding box center [191, 215] width 7 height 7
radio input "true"
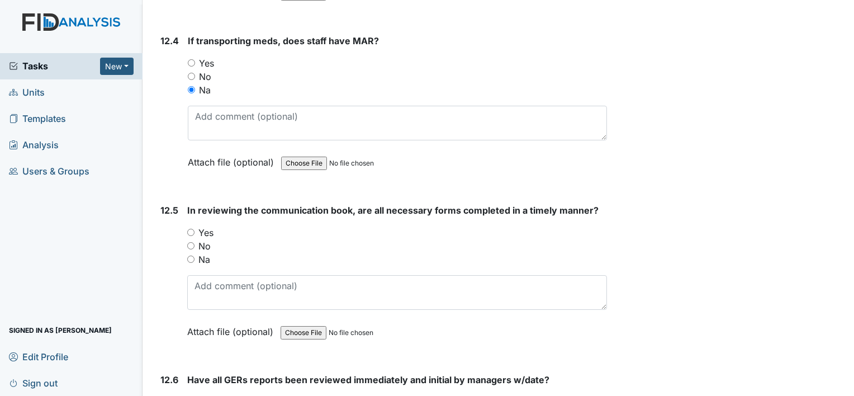
scroll to position [18154, 0]
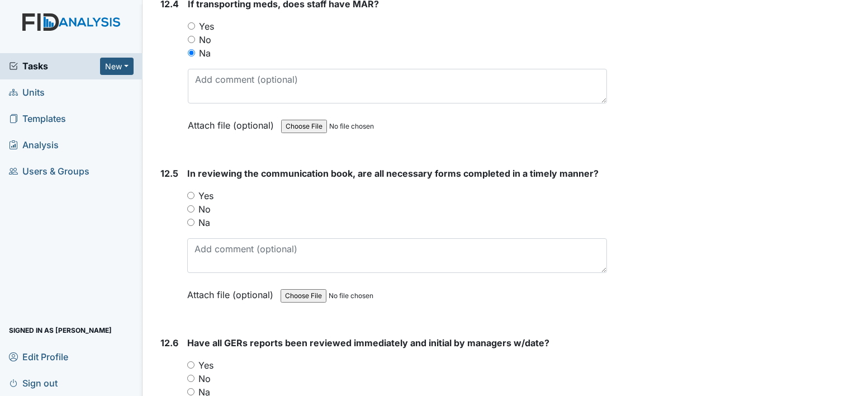
click at [188, 192] on input "Yes" at bounding box center [190, 195] width 7 height 7
radio input "true"
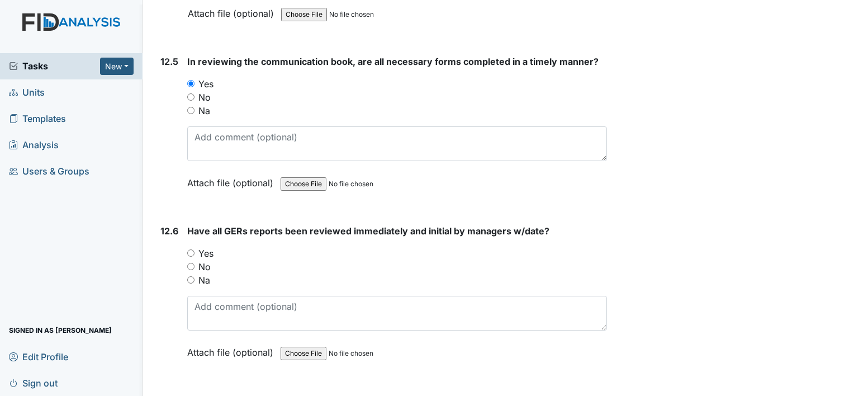
scroll to position [18317, 0]
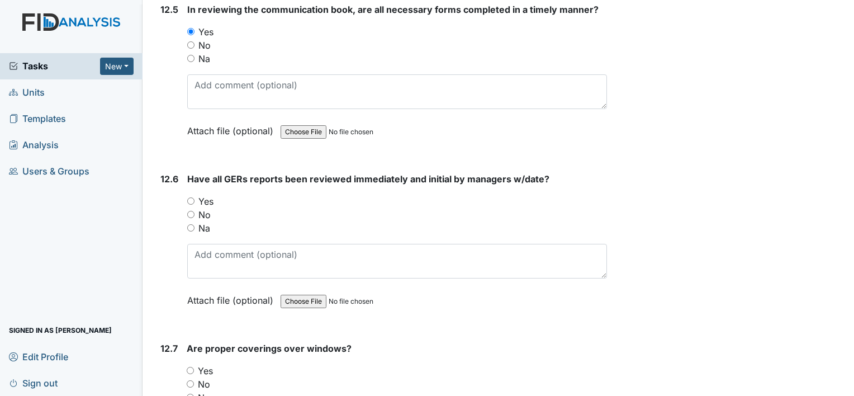
click at [189, 197] on input "Yes" at bounding box center [190, 200] width 7 height 7
radio input "true"
click at [188, 366] on input "Yes" at bounding box center [190, 369] width 7 height 7
radio input "true"
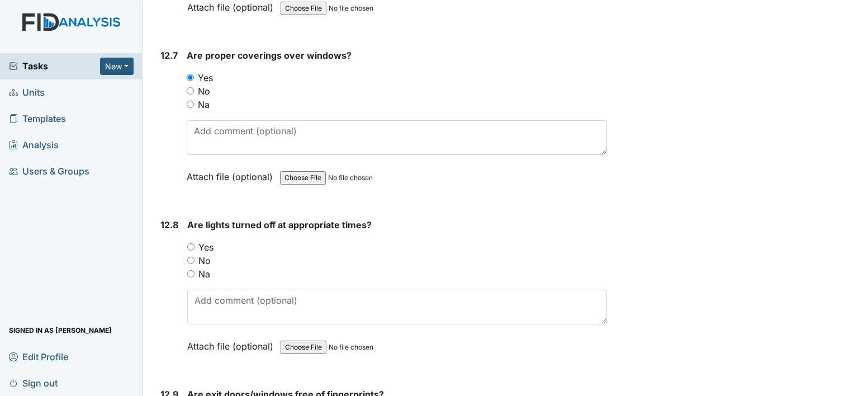
scroll to position [18630, 0]
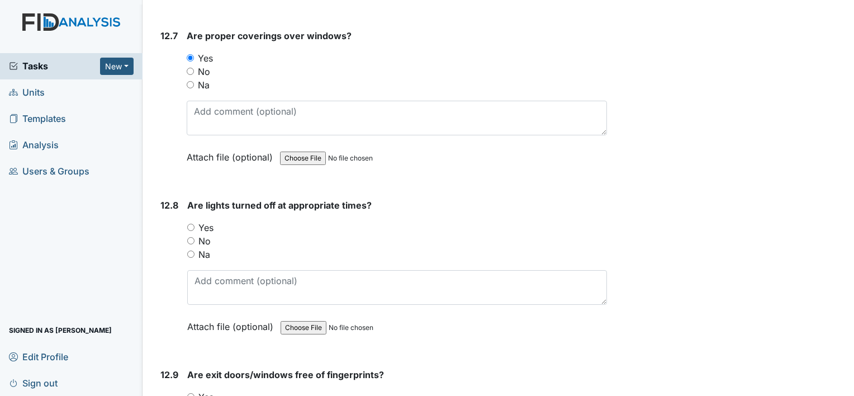
click at [192, 223] on input "Yes" at bounding box center [190, 226] width 7 height 7
radio input "true"
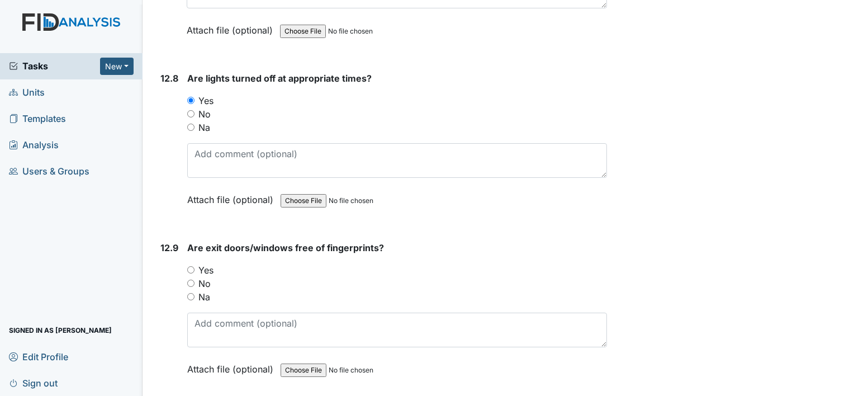
scroll to position [18808, 0]
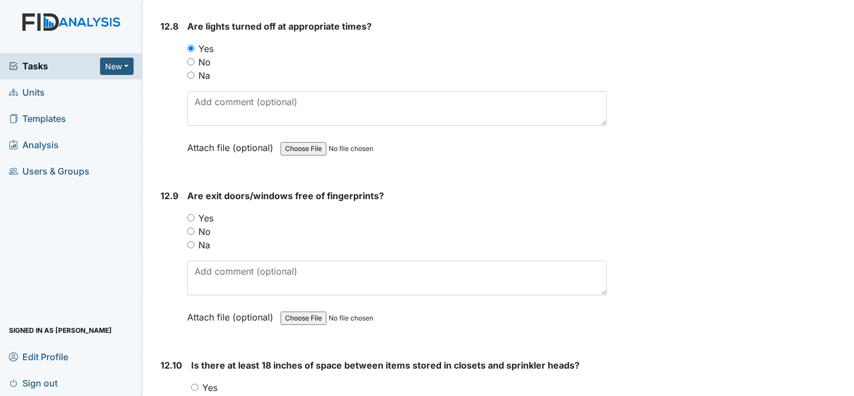
click at [190, 214] on input "Yes" at bounding box center [190, 217] width 7 height 7
radio input "true"
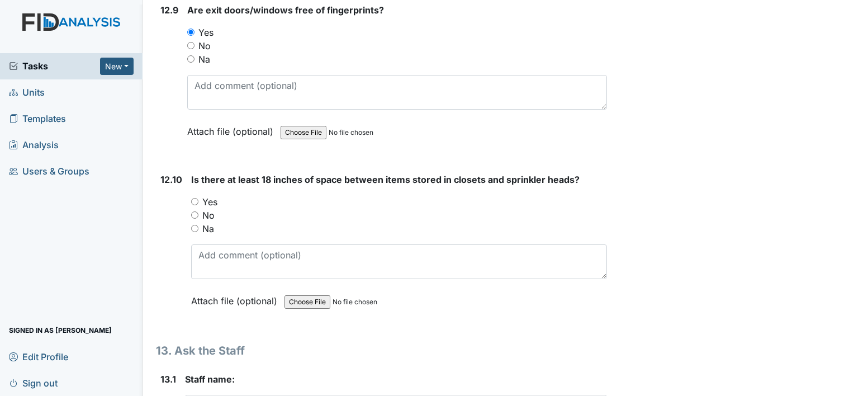
scroll to position [19016, 0]
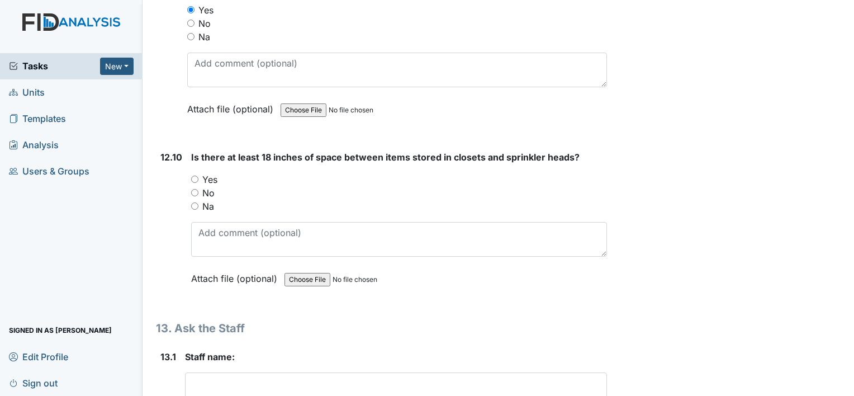
click at [575, 350] on strong "Staff name:" at bounding box center [396, 356] width 422 height 13
click at [194, 175] on input "Yes" at bounding box center [194, 178] width 7 height 7
radio input "true"
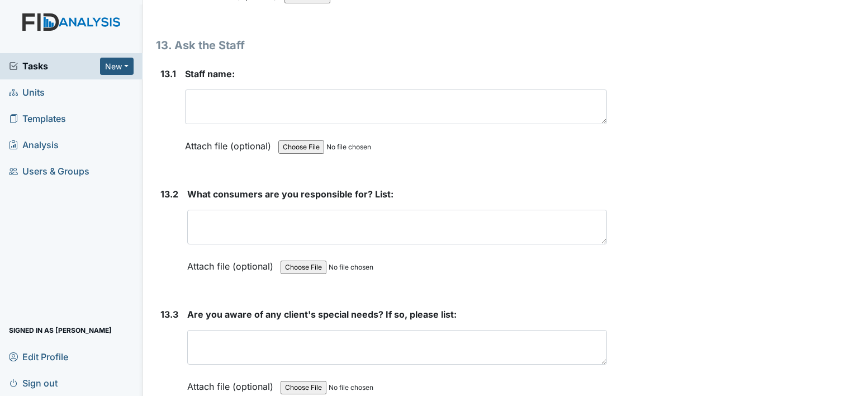
scroll to position [19220, 0]
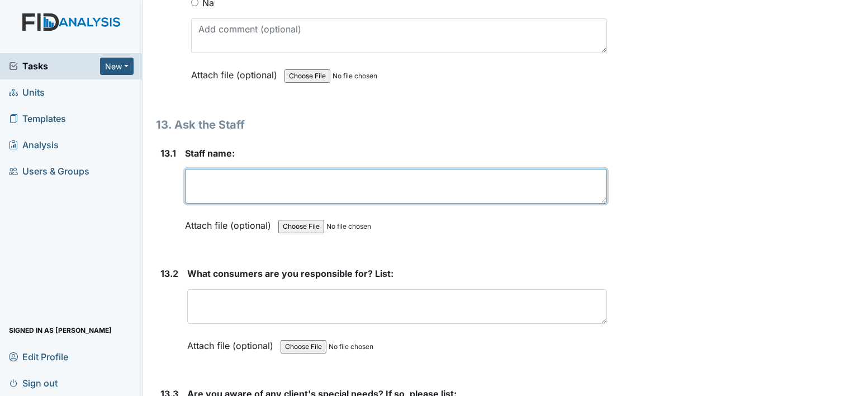
click at [250, 169] on textarea at bounding box center [396, 186] width 422 height 35
type textarea "E"
type textarea "Ebony Mcduffie"
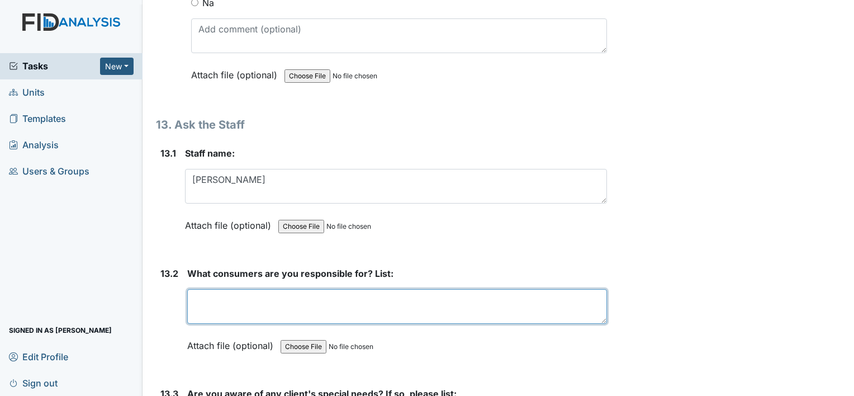
click at [274, 289] on textarea at bounding box center [397, 306] width 420 height 35
type textarea "T"
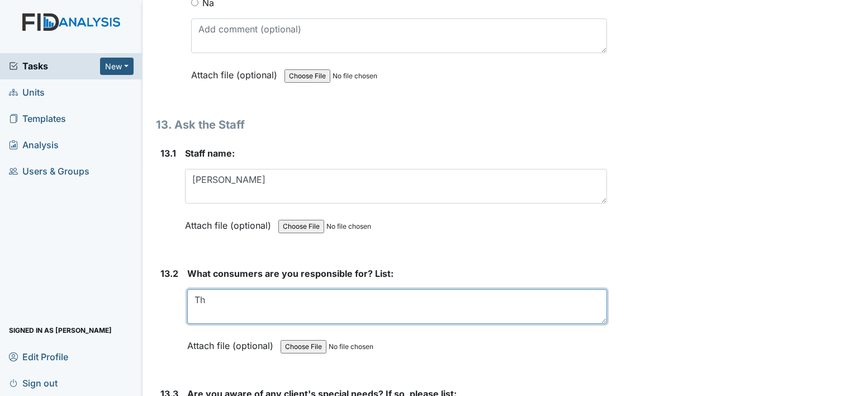
type textarea "T"
type textarea "C"
click at [219, 289] on textarea "CF/Ms/MB" at bounding box center [397, 306] width 420 height 35
click at [222, 289] on textarea "CF/Ms/MB" at bounding box center [397, 306] width 420 height 35
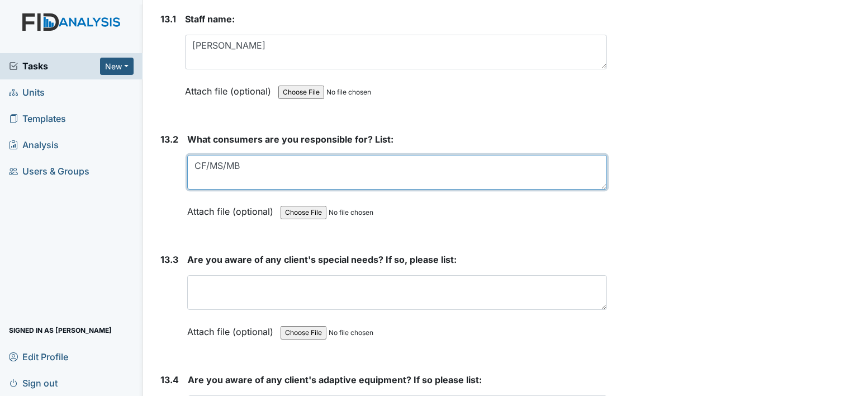
scroll to position [19376, 0]
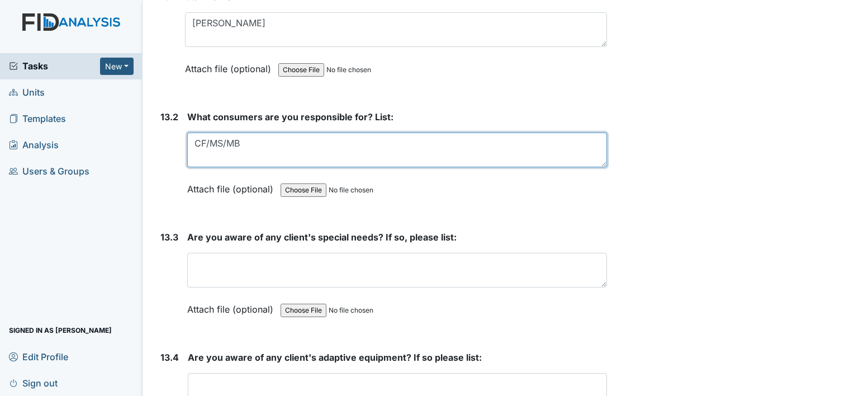
type textarea "CF/MS/MB"
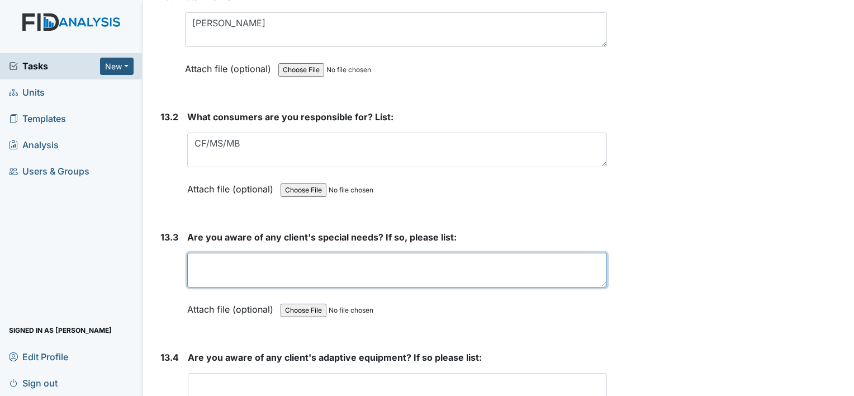
click at [323, 253] on textarea at bounding box center [397, 270] width 420 height 35
click at [346, 253] on textarea "CF- Adaptive head gear, wheelchair" at bounding box center [397, 270] width 420 height 35
click at [503, 253] on textarea "CF- Adaptive head gear, wheelchair, plate and spoon. MS - Adaptive fork" at bounding box center [397, 270] width 420 height 35
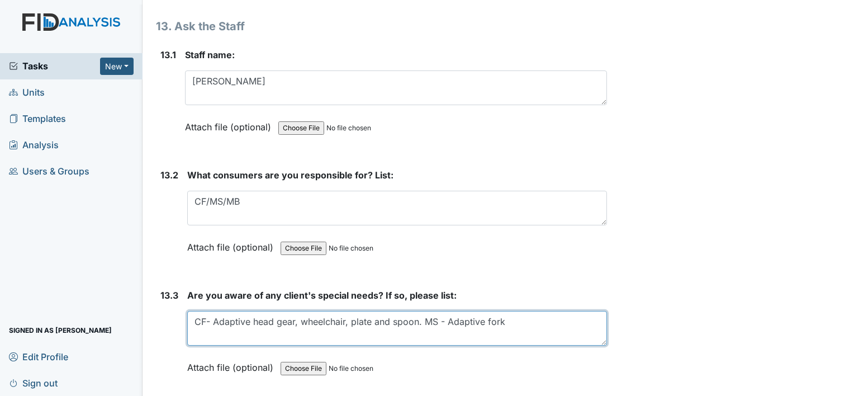
scroll to position [19340, 0]
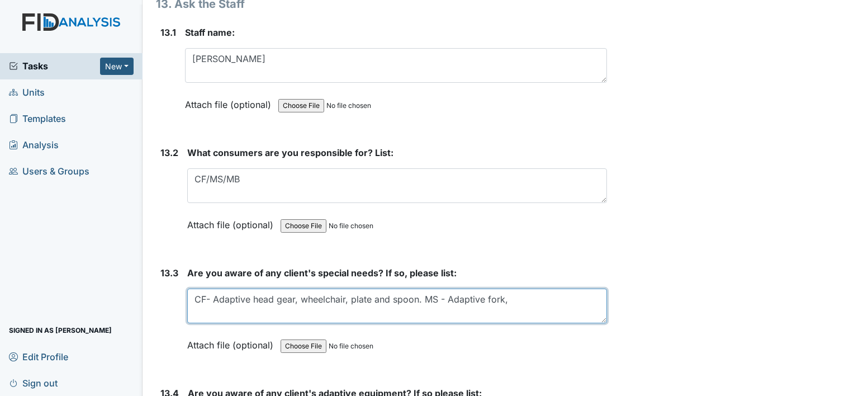
click at [508, 288] on textarea "CF- Adaptive head gear, wheelchair, plate and spoon. MS - Adaptive fork," at bounding box center [397, 305] width 420 height 35
click at [506, 288] on textarea "CF- Adaptive head gear, wheelchair, plate and spoon. MS - Adaptive fork," at bounding box center [397, 305] width 420 height 35
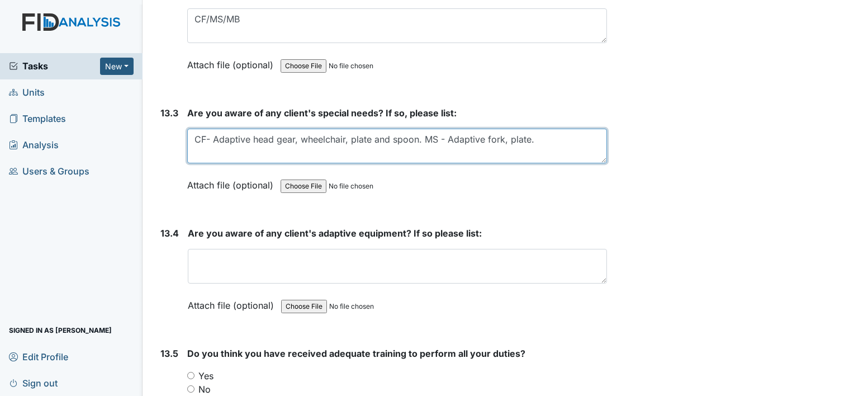
scroll to position [19553, 0]
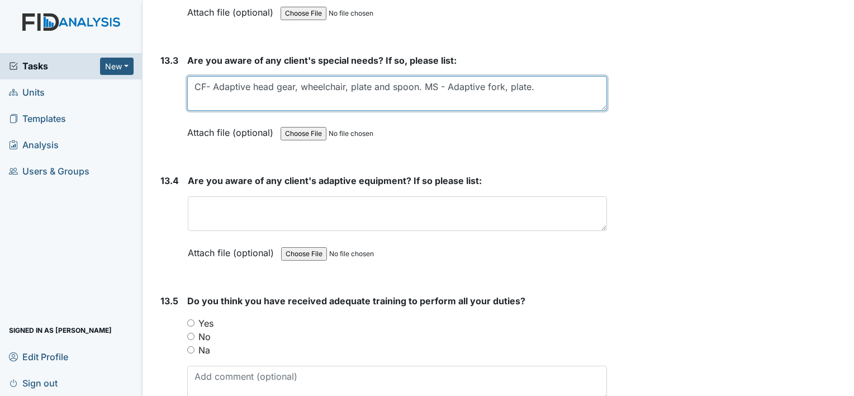
type textarea "CF- Adaptive head gear, wheelchair, plate and spoon. MS - Adaptive fork, plate."
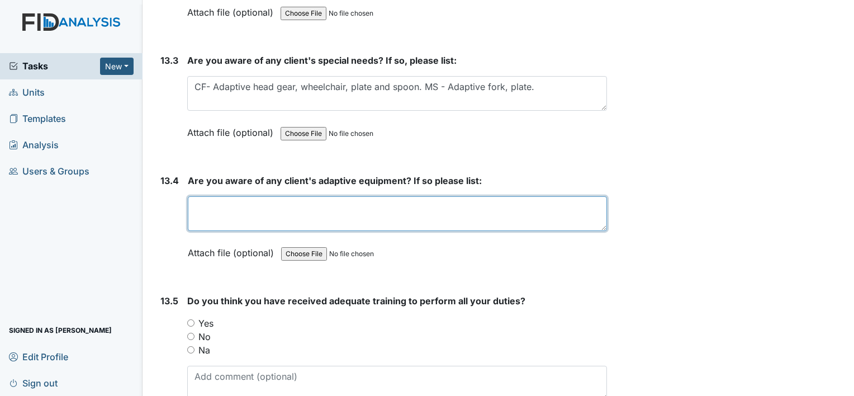
click at [304, 196] on textarea at bounding box center [397, 213] width 419 height 35
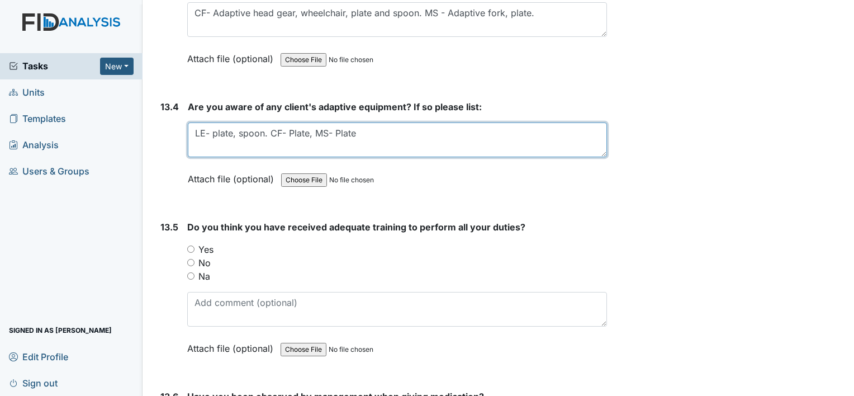
scroll to position [19642, 0]
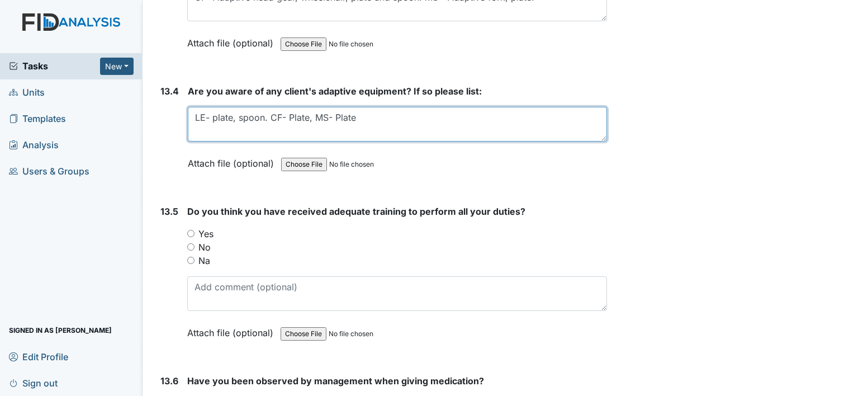
type textarea "LE- plate, spoon. CF- Plate, MS- Plate"
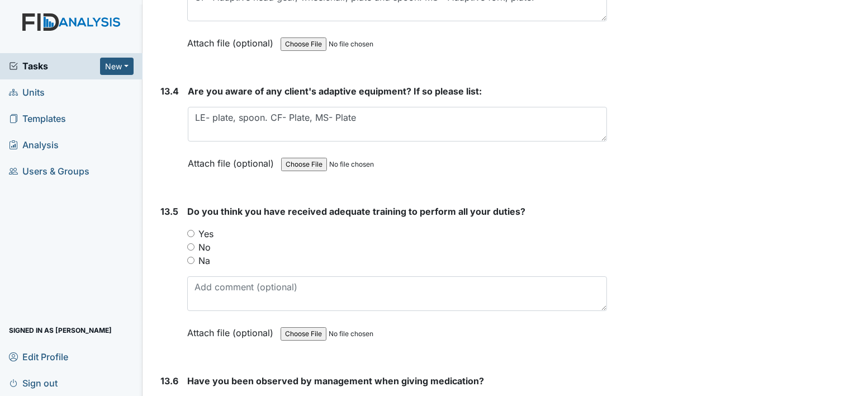
click at [192, 230] on input "Yes" at bounding box center [190, 233] width 7 height 7
radio input "true"
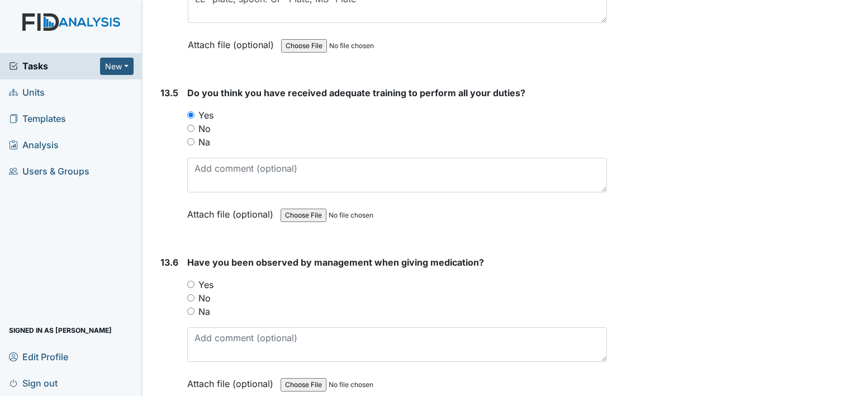
scroll to position [19813, 0]
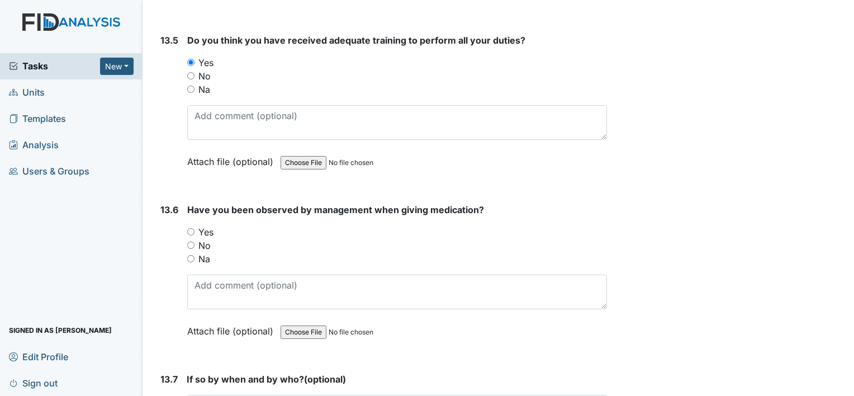
click at [192, 228] on input "Yes" at bounding box center [190, 231] width 7 height 7
radio input "true"
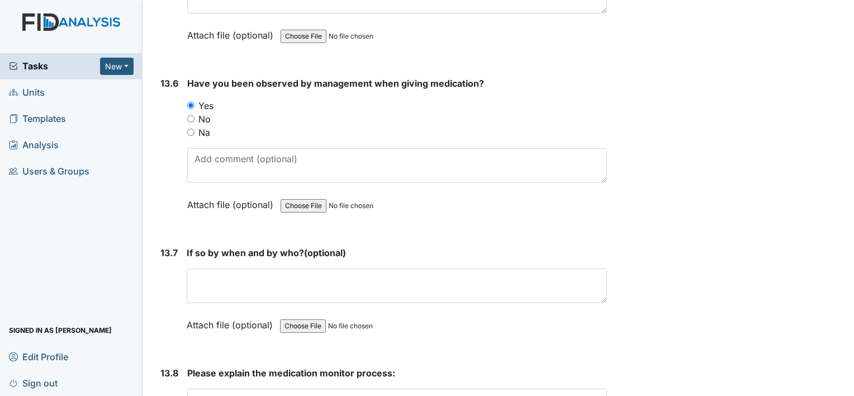
scroll to position [19969, 0]
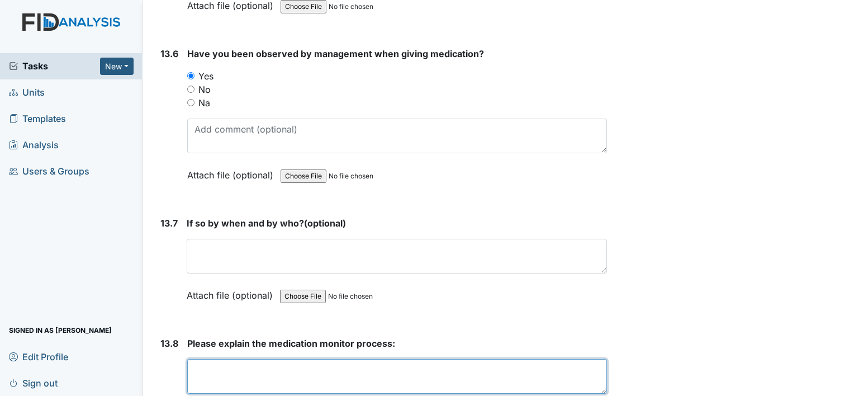
click at [368, 359] on textarea at bounding box center [397, 376] width 420 height 35
type textarea "E"
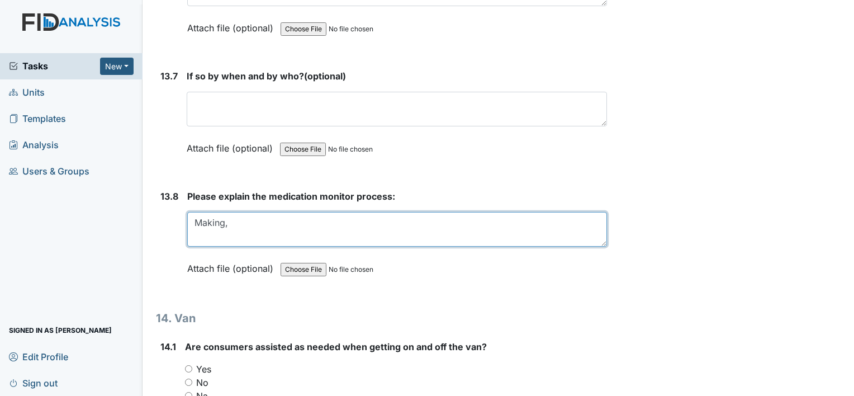
scroll to position [20125, 0]
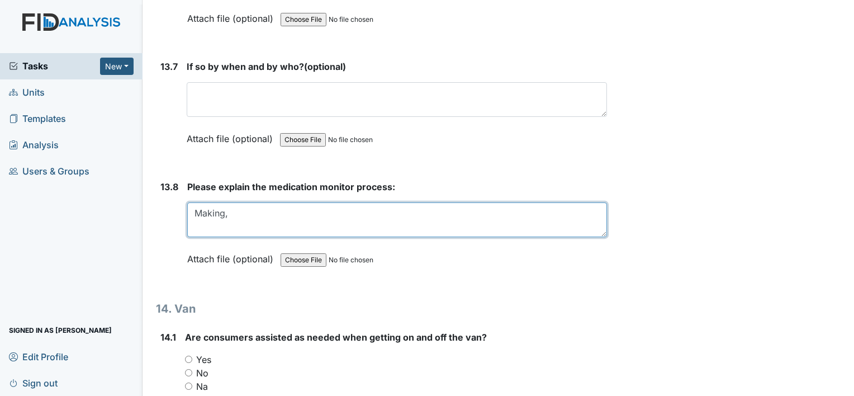
click at [339, 202] on textarea "Making," at bounding box center [397, 219] width 420 height 35
click at [234, 202] on textarea "Making" at bounding box center [397, 219] width 420 height 35
click at [226, 202] on textarea "Making" at bounding box center [397, 219] width 420 height 35
type textarea "Making"
